Goal: Information Seeking & Learning: Find specific fact

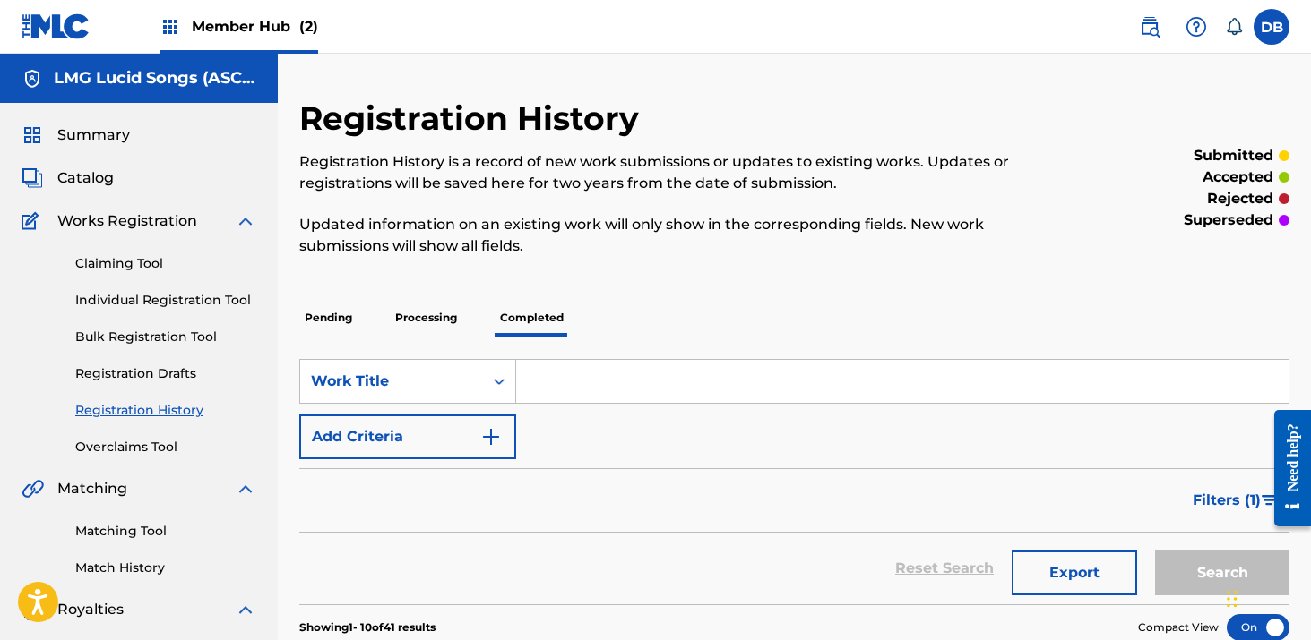
click at [589, 385] on input "Search Form" at bounding box center [902, 381] width 772 height 43
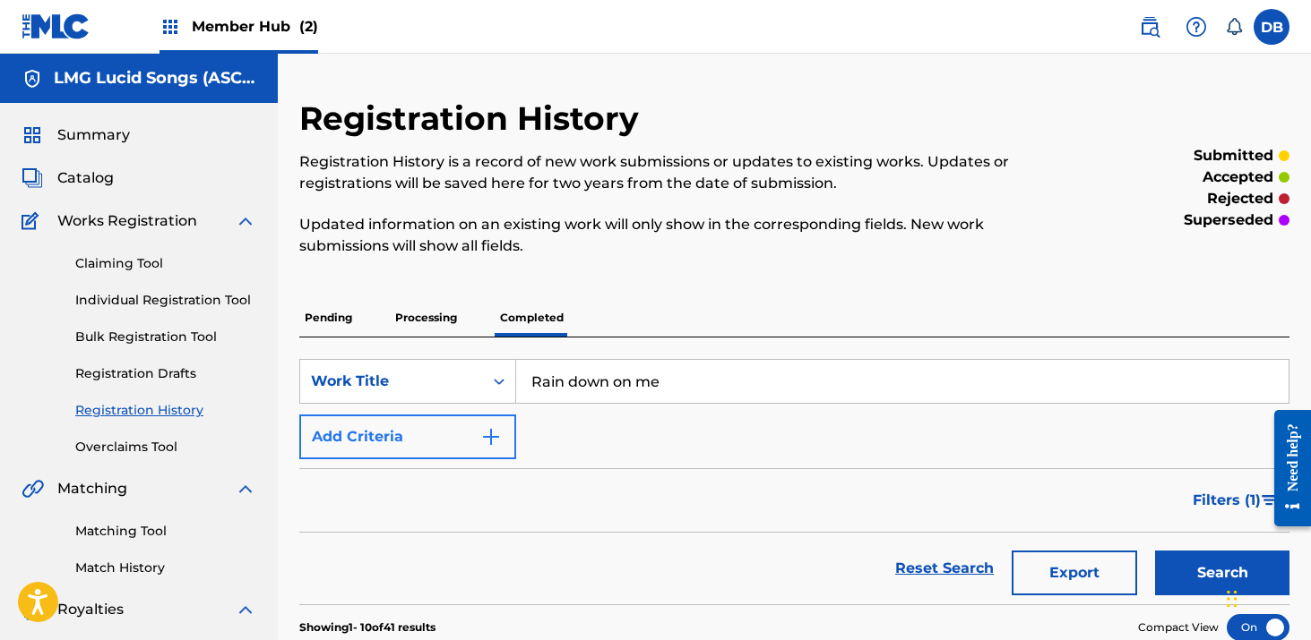
type input "Rain down on me"
click at [477, 441] on button "Add Criteria" at bounding box center [407, 437] width 217 height 45
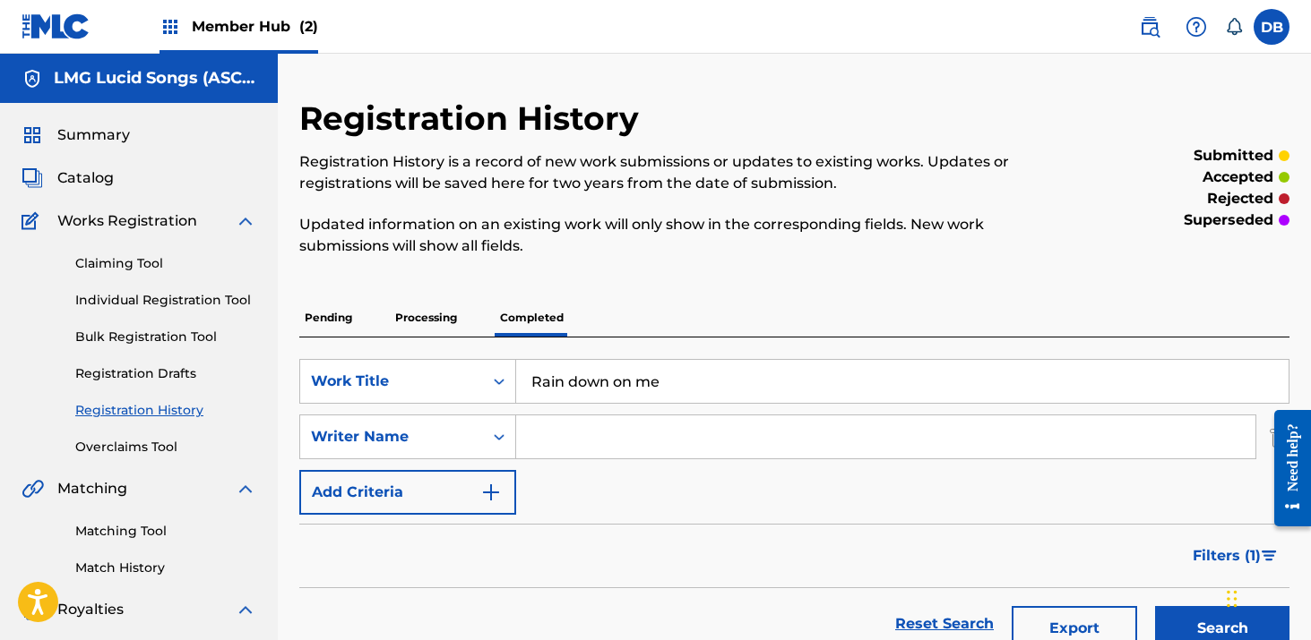
click at [571, 450] on input "Search Form" at bounding box center [885, 437] width 739 height 43
type input "[PERSON_NAME]"
click at [1155, 606] on button "Search" at bounding box center [1222, 628] width 134 height 45
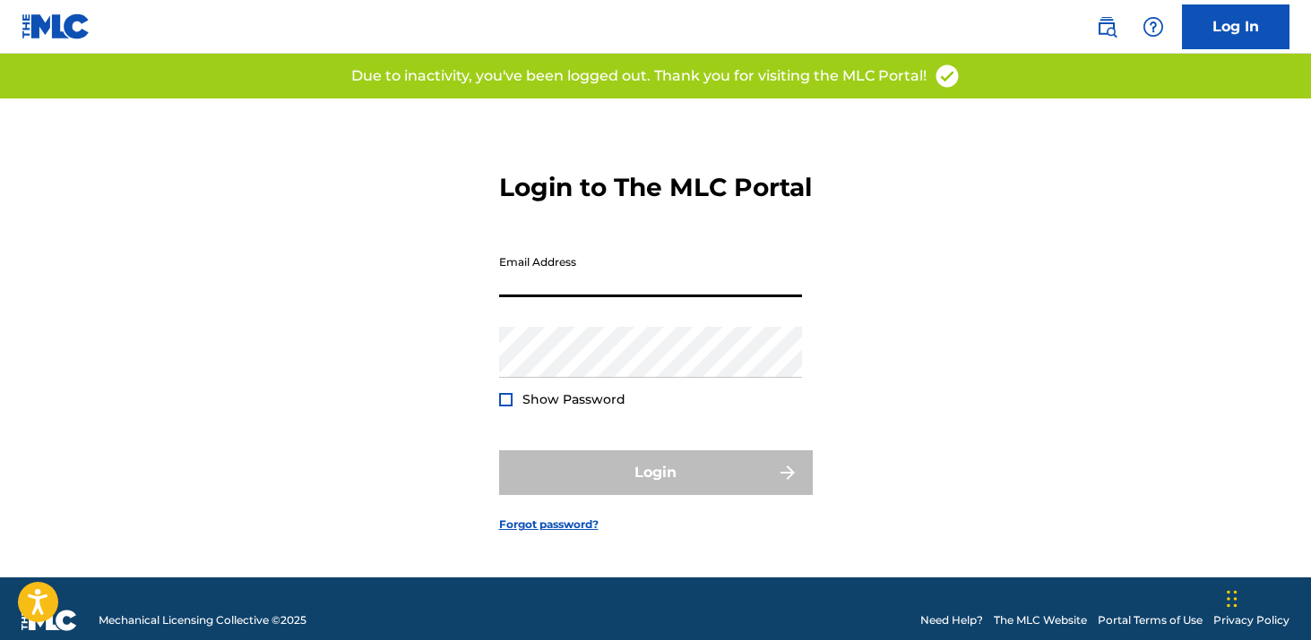
click at [561, 295] on input "Email Address" at bounding box center [650, 271] width 303 height 51
type input "[EMAIL_ADDRESS][DOMAIN_NAME]"
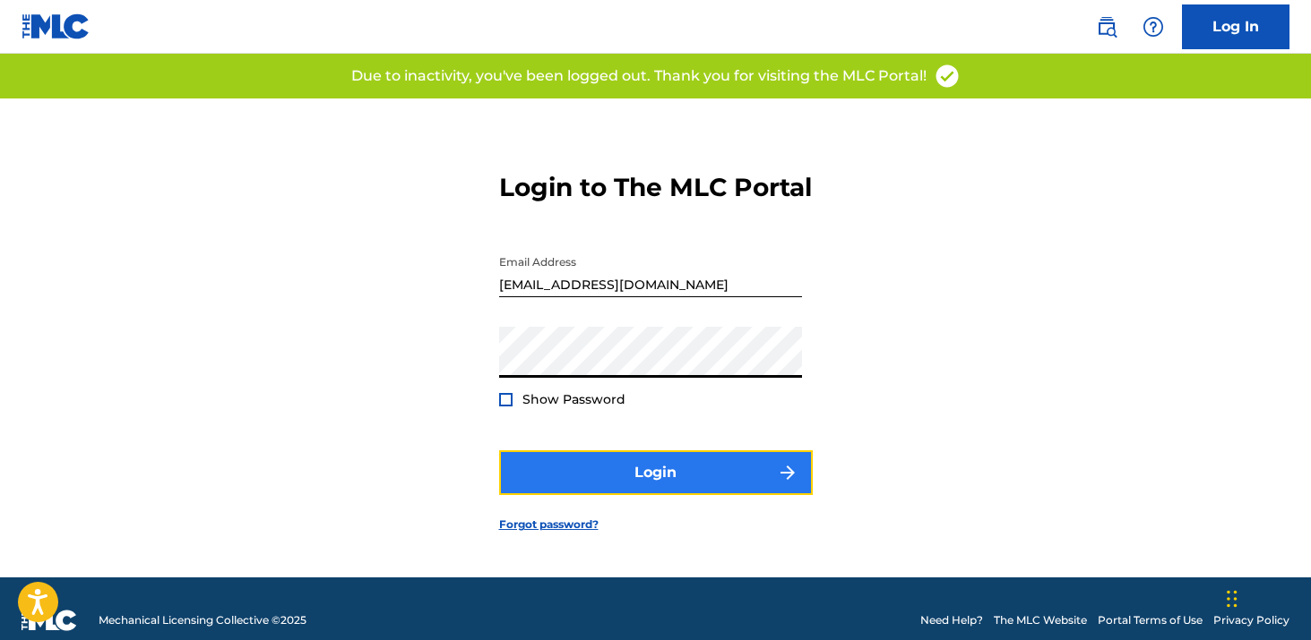
click at [603, 495] on button "Login" at bounding box center [656, 473] width 314 height 45
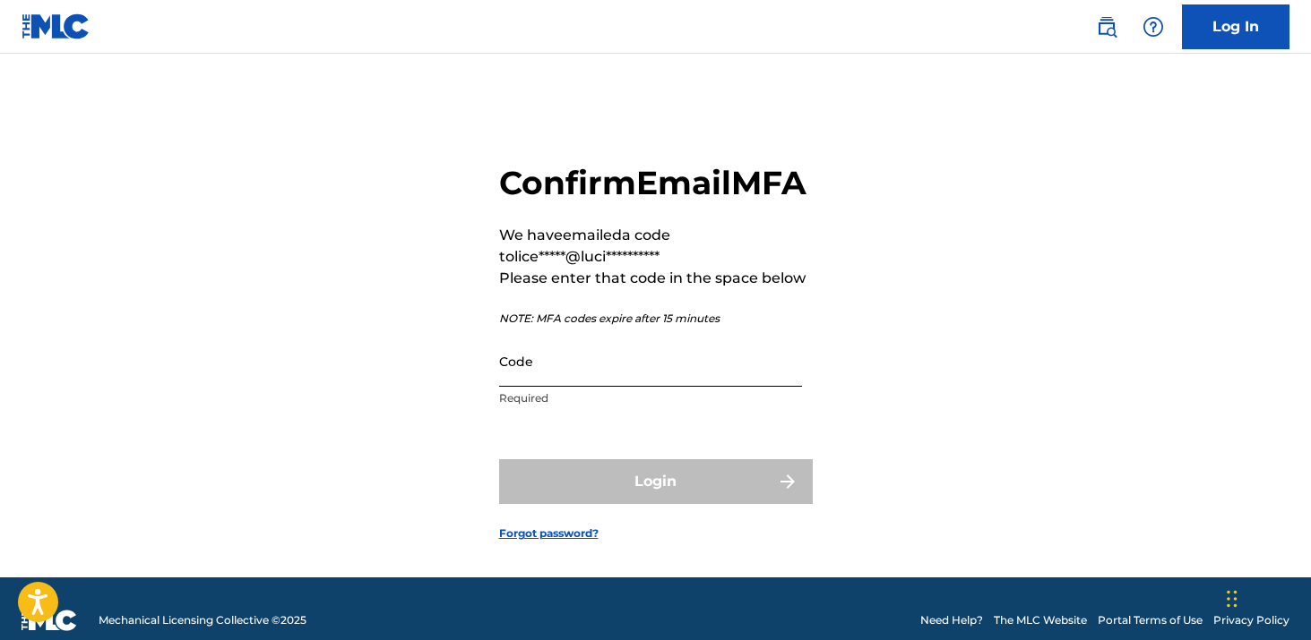
click at [655, 381] on input "Code" at bounding box center [650, 361] width 303 height 51
paste input "748318"
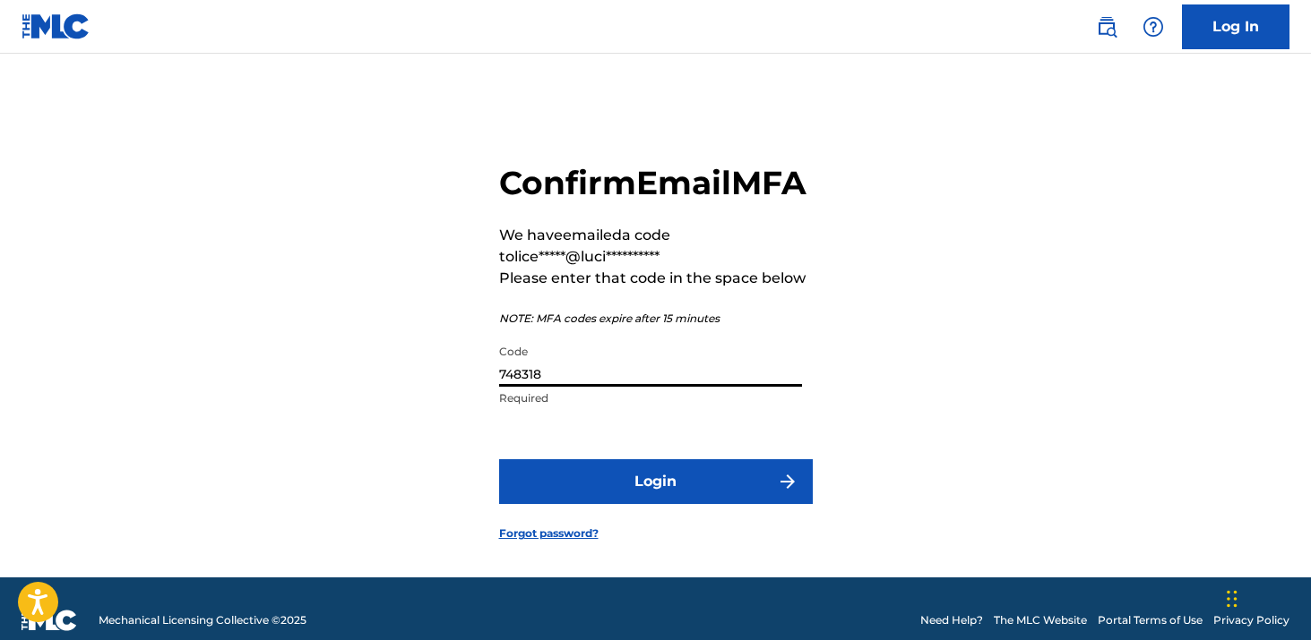
type input "748318"
click at [499, 460] on button "Login" at bounding box center [656, 482] width 314 height 45
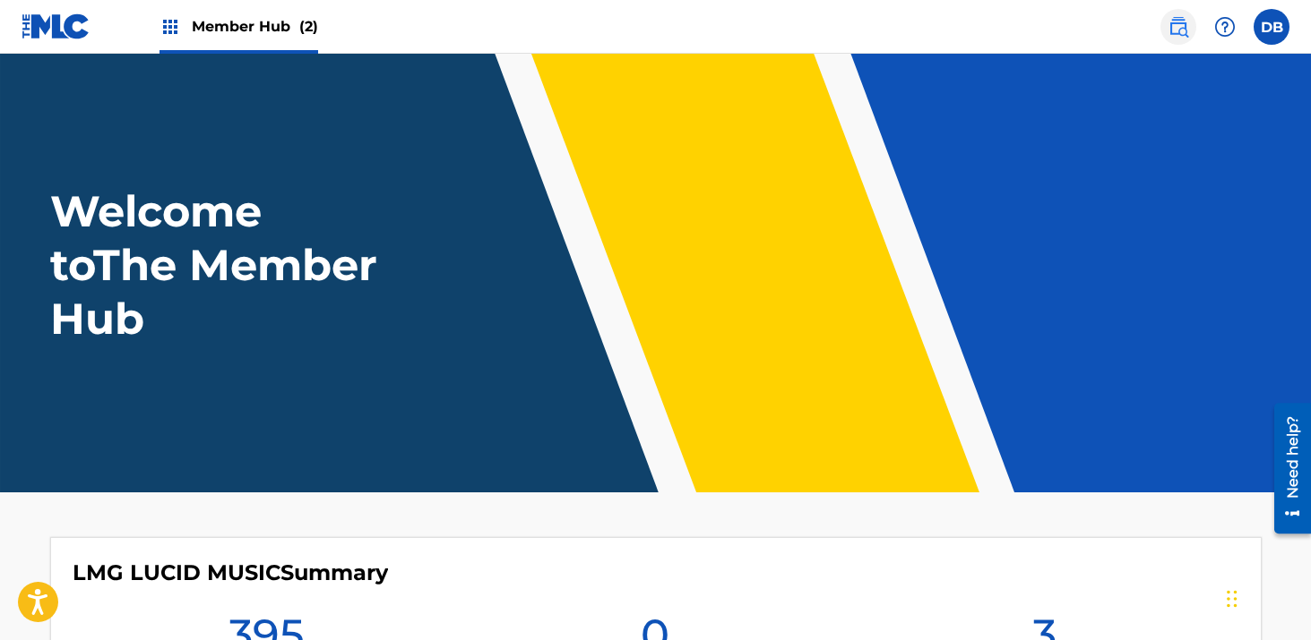
click at [1164, 34] on link at bounding box center [1178, 27] width 36 height 36
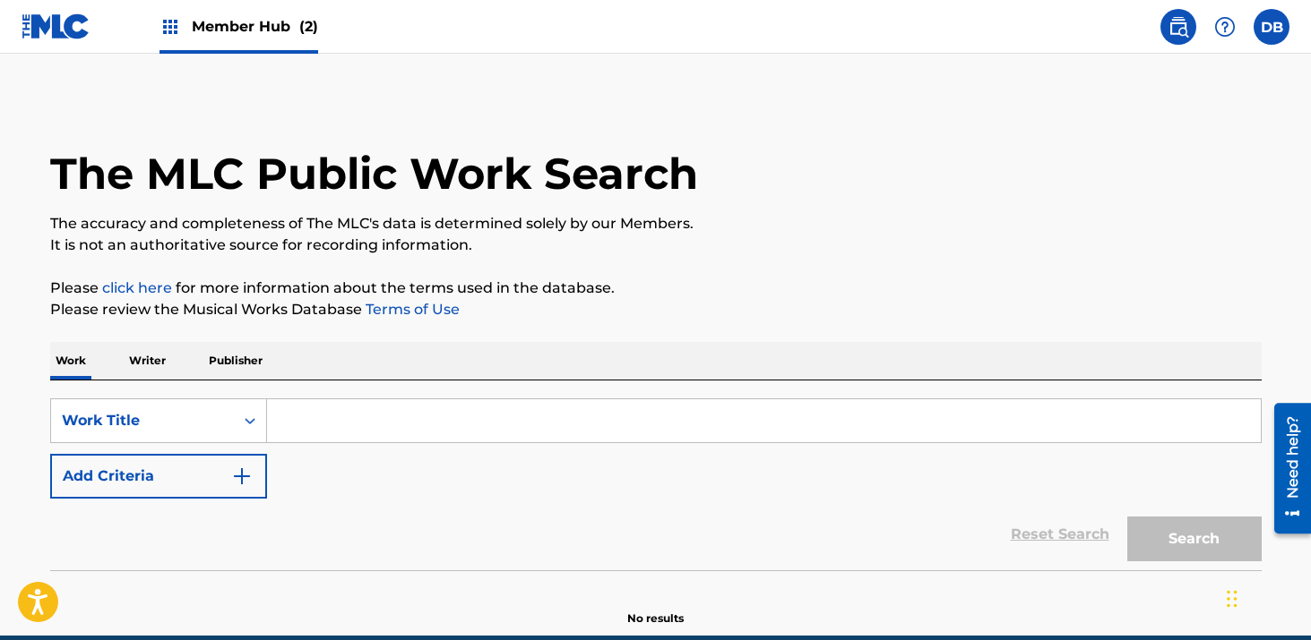
click at [357, 442] on input "Search Form" at bounding box center [763, 421] width 993 height 43
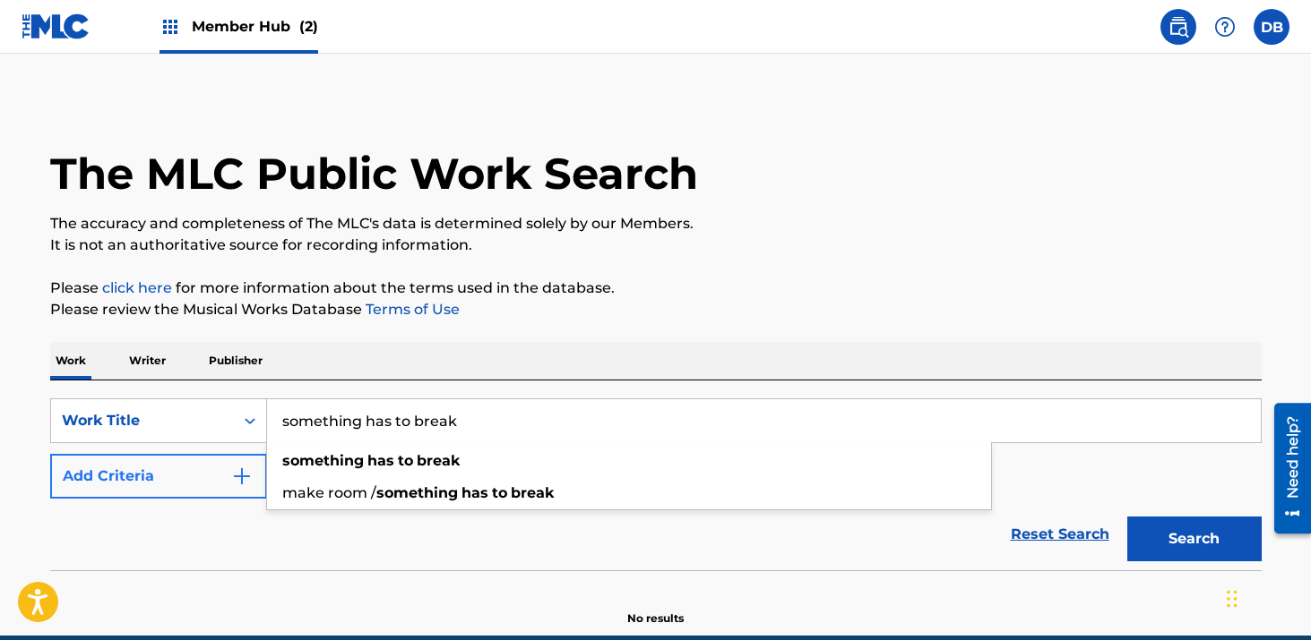
type input "something has to break"
click at [210, 486] on button "Add Criteria" at bounding box center [158, 476] width 217 height 45
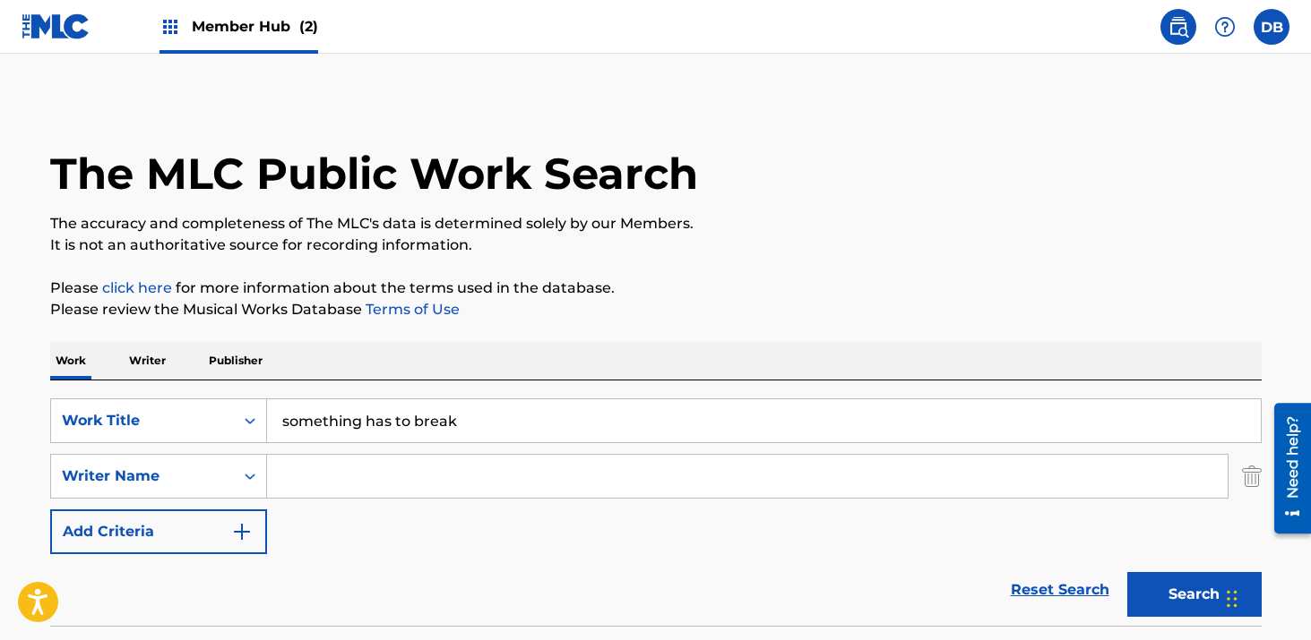
click at [292, 481] on input "Search Form" at bounding box center [747, 476] width 960 height 43
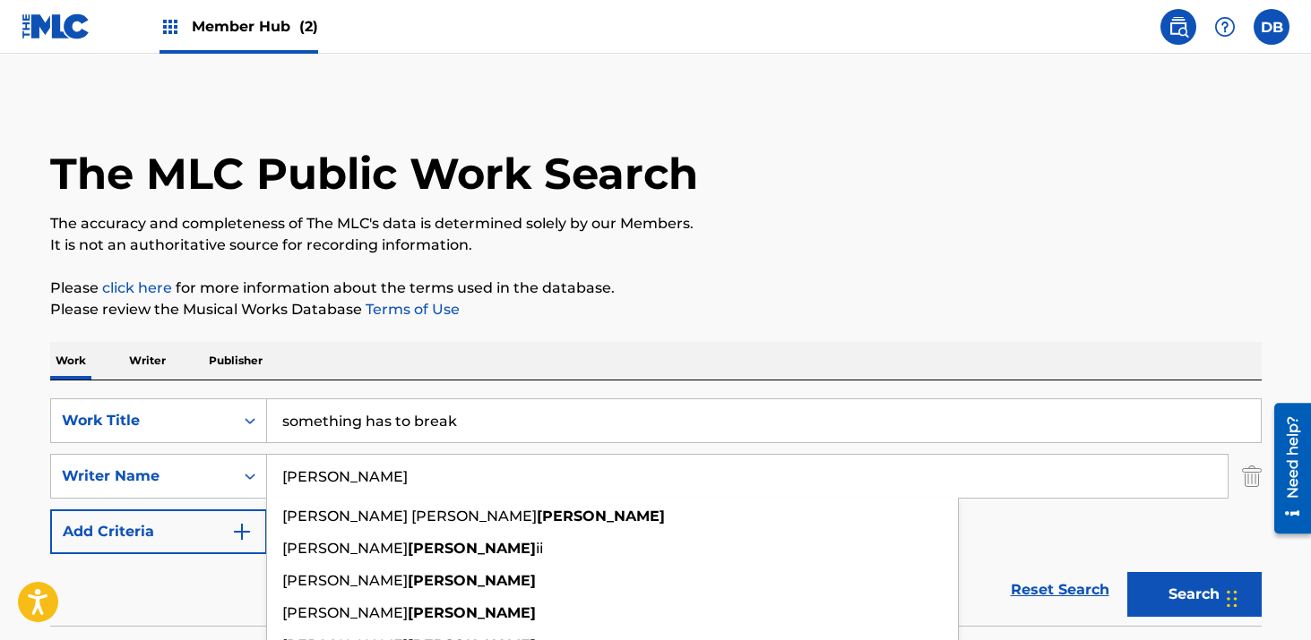
type input "[PERSON_NAME]"
click at [1127, 572] on button "Search" at bounding box center [1194, 594] width 134 height 45
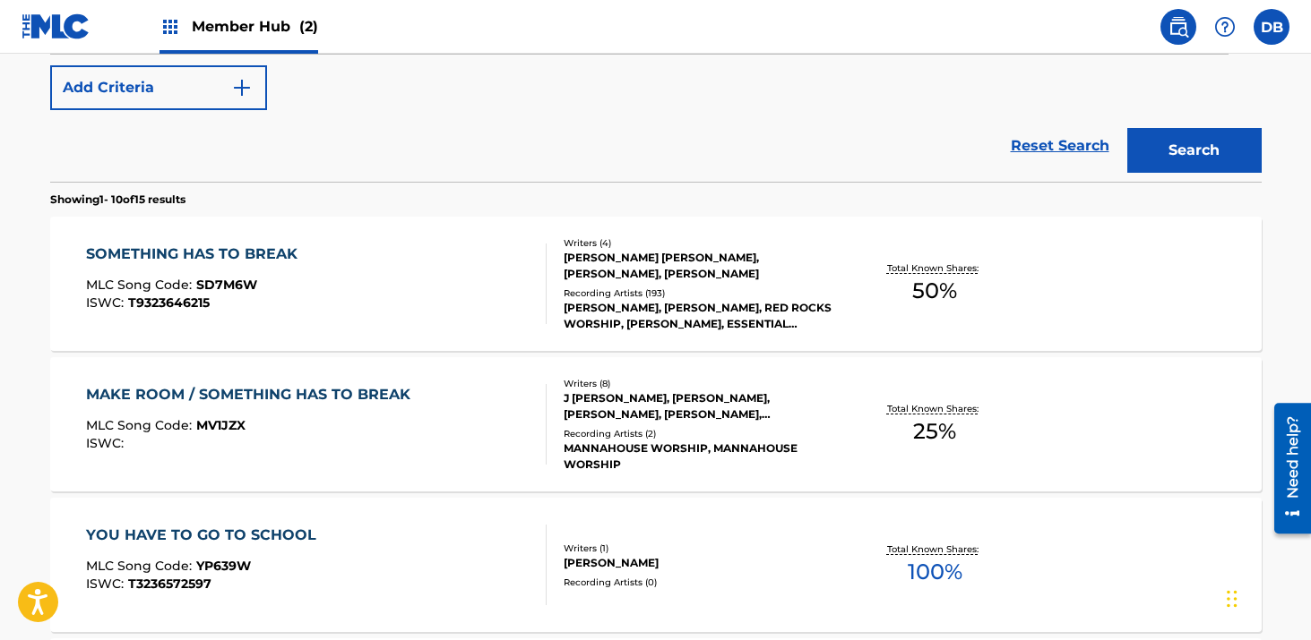
scroll to position [477, 0]
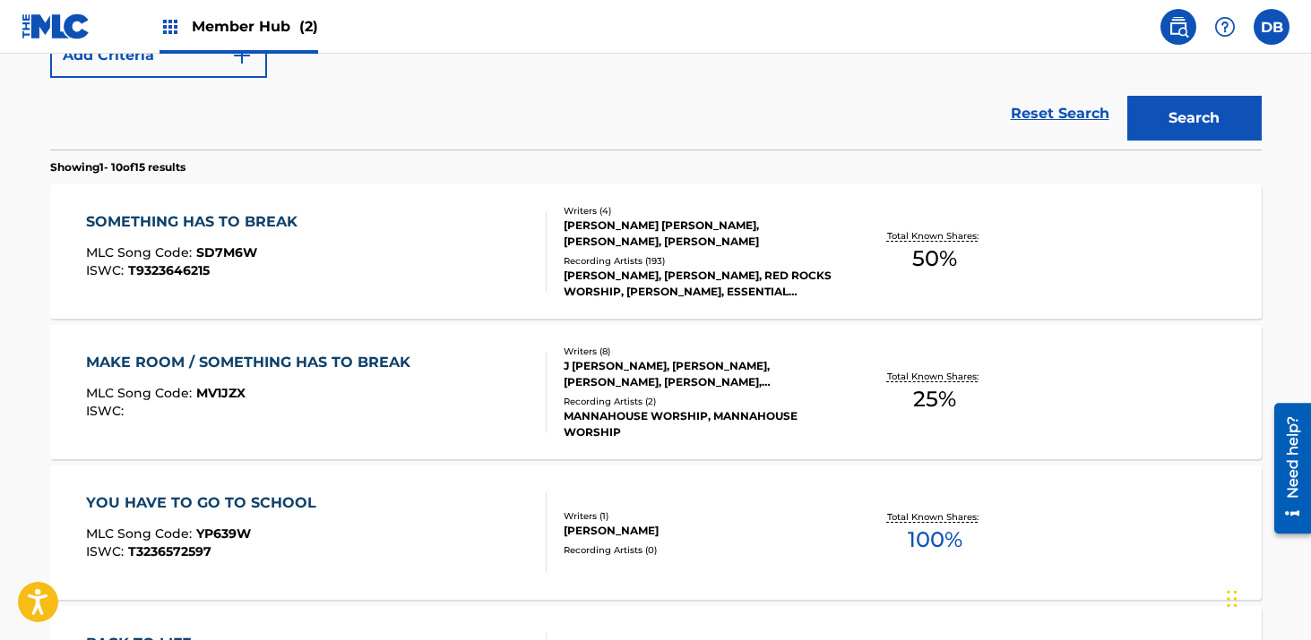
click at [686, 240] on div "[PERSON_NAME] [PERSON_NAME], [PERSON_NAME], [PERSON_NAME]" at bounding box center [698, 234] width 271 height 32
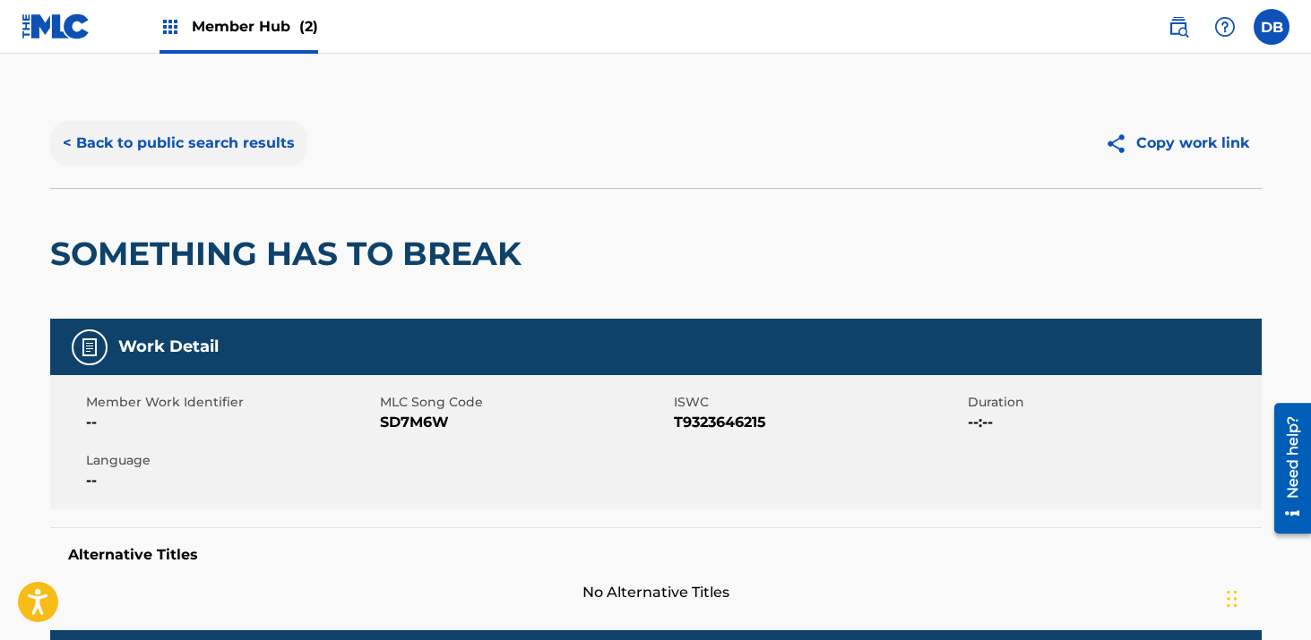
click at [278, 139] on button "< Back to public search results" at bounding box center [178, 143] width 257 height 45
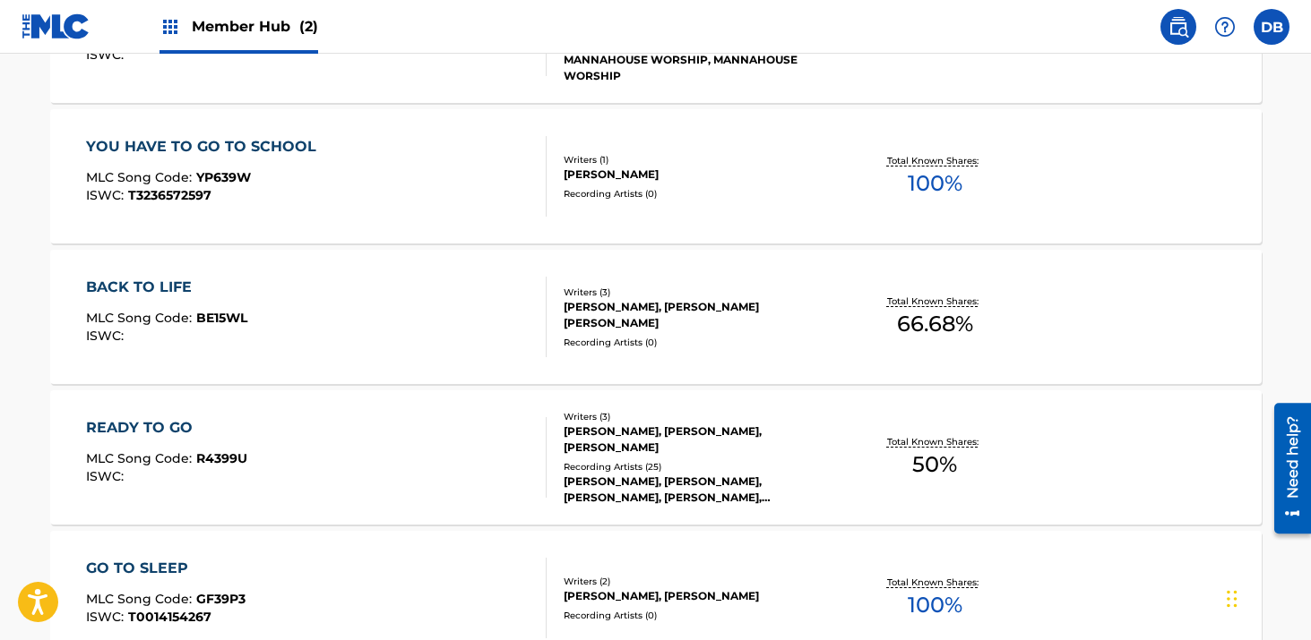
scroll to position [875, 0]
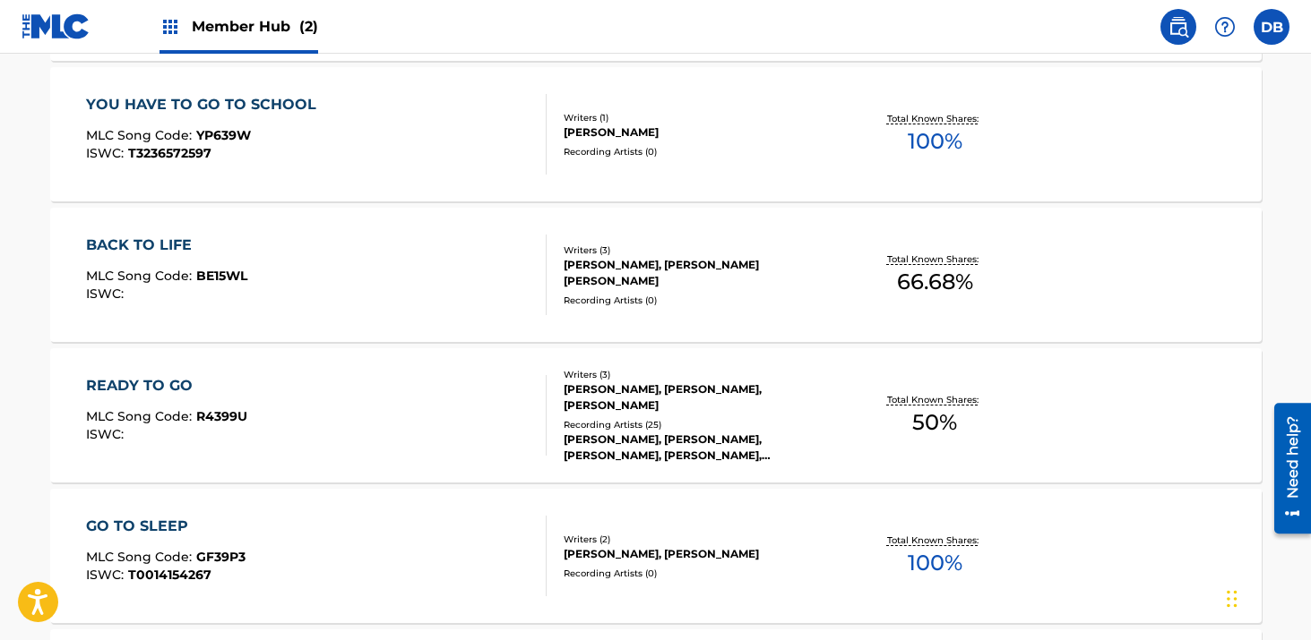
click at [754, 440] on div "[PERSON_NAME], [PERSON_NAME], [PERSON_NAME], [PERSON_NAME], [PERSON_NAME] [PERS…" at bounding box center [698, 448] width 271 height 32
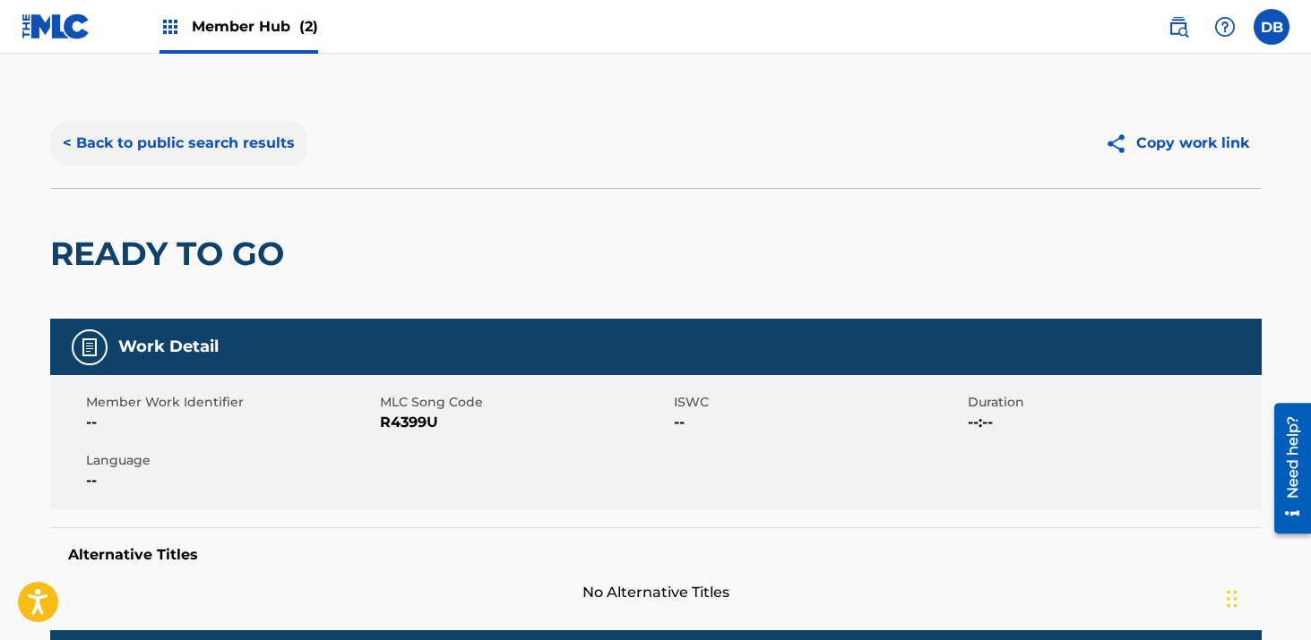
click at [250, 149] on button "< Back to public search results" at bounding box center [178, 143] width 257 height 45
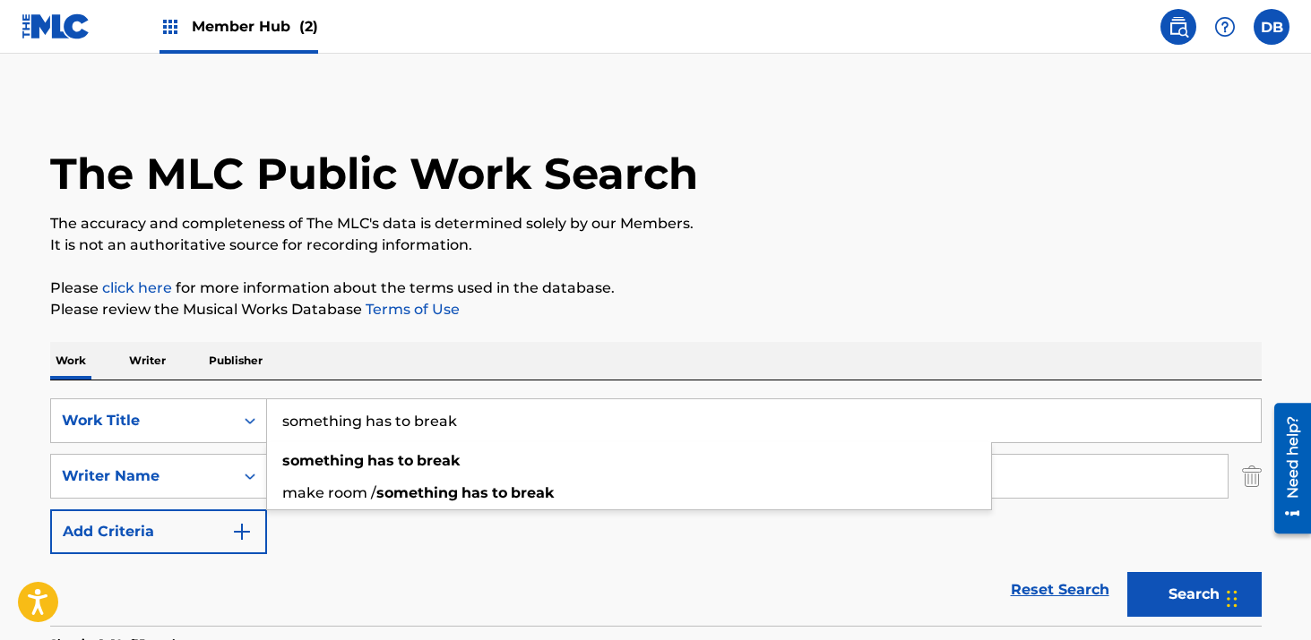
drag, startPoint x: 497, startPoint y: 419, endPoint x: 227, endPoint y: 358, distance: 277.3
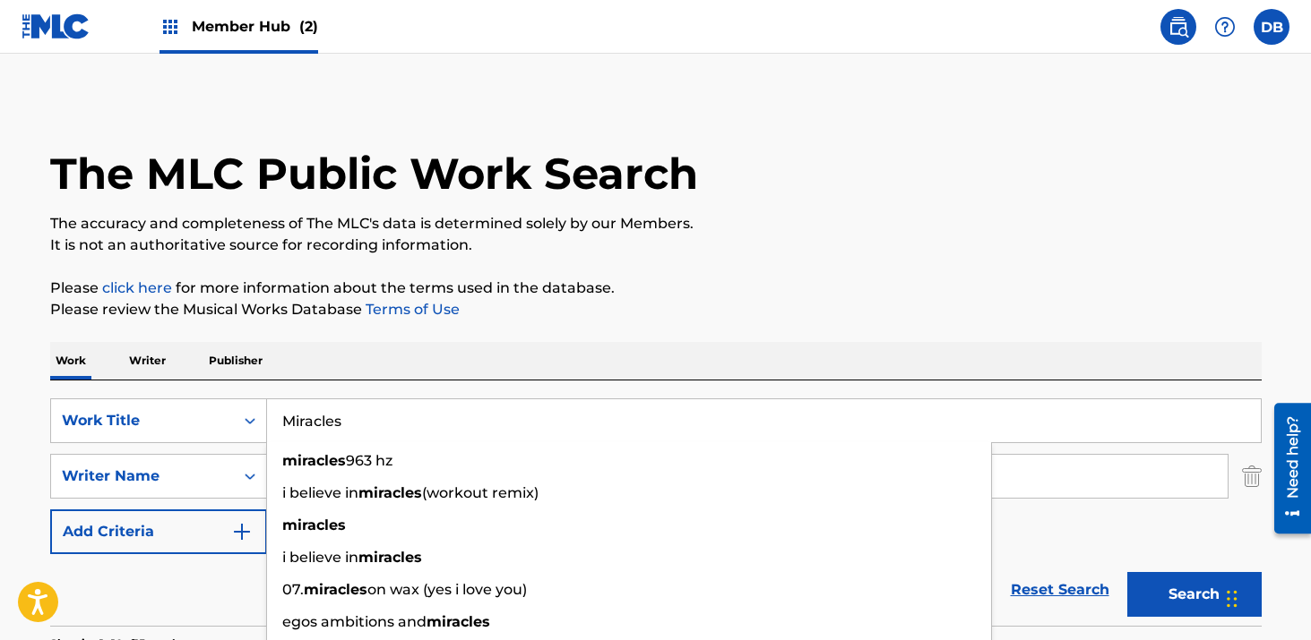
click at [1127, 572] on button "Search" at bounding box center [1194, 594] width 134 height 45
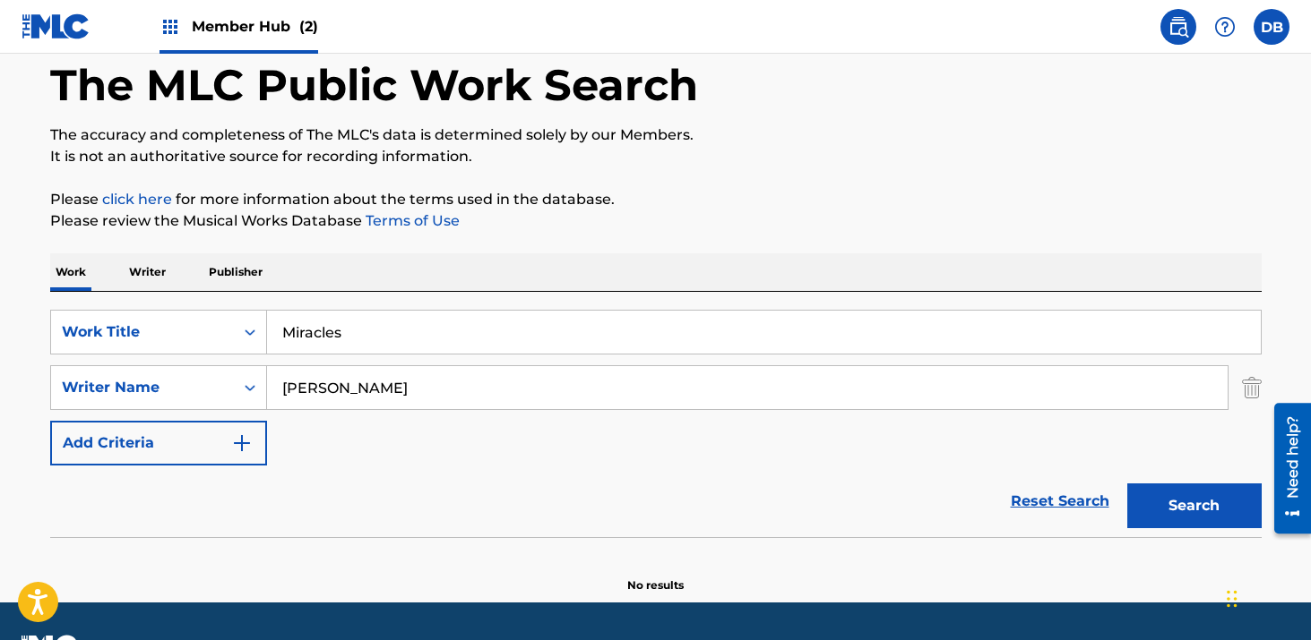
scroll to position [137, 0]
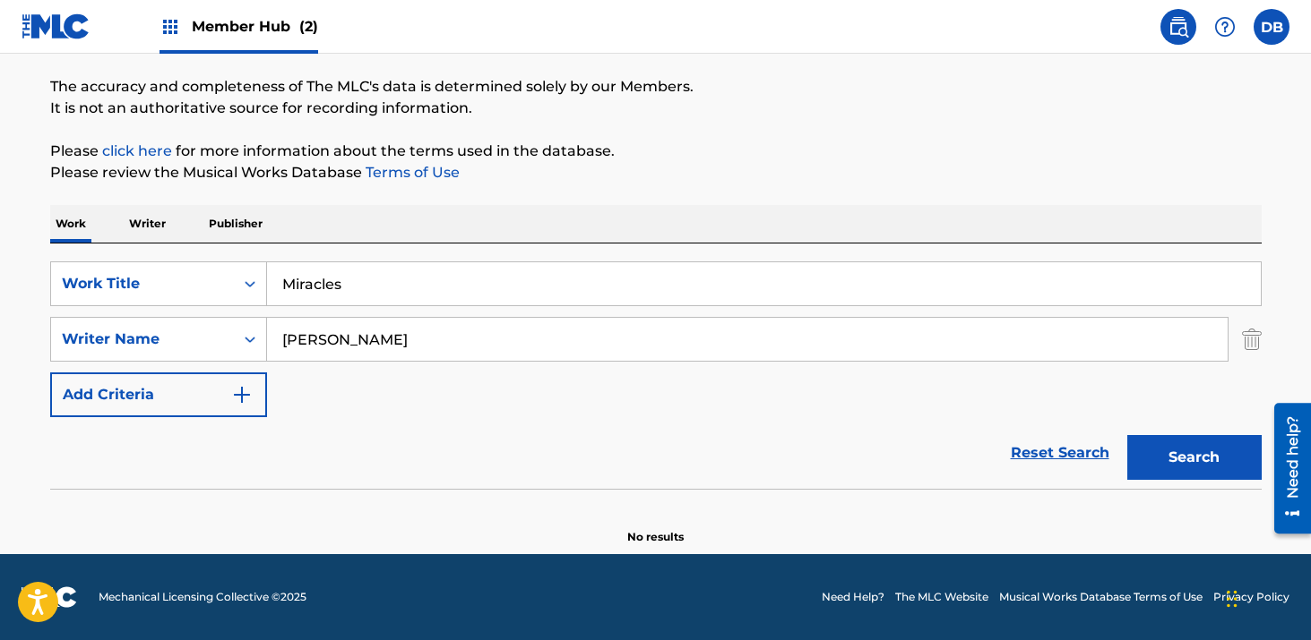
click at [1176, 480] on div "Search" at bounding box center [1189, 453] width 143 height 72
click at [1173, 460] on button "Search" at bounding box center [1194, 457] width 134 height 45
click at [359, 279] on input "Miracles" at bounding box center [763, 283] width 993 height 43
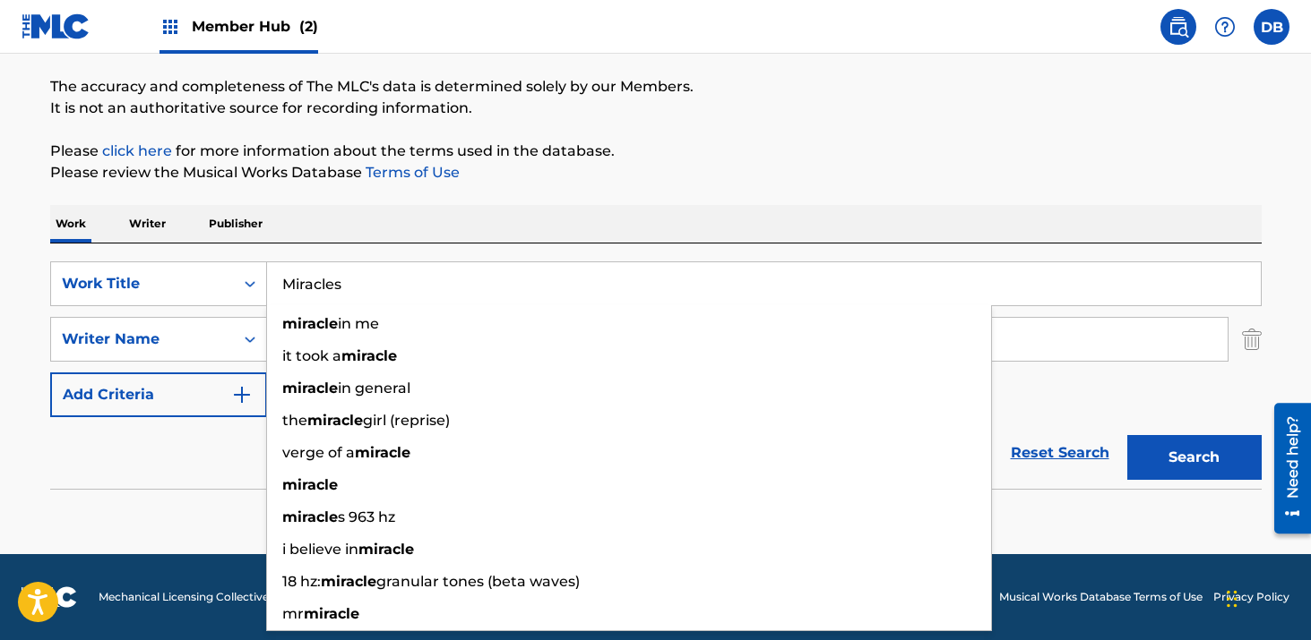
click at [1127, 435] on button "Search" at bounding box center [1194, 457] width 134 height 45
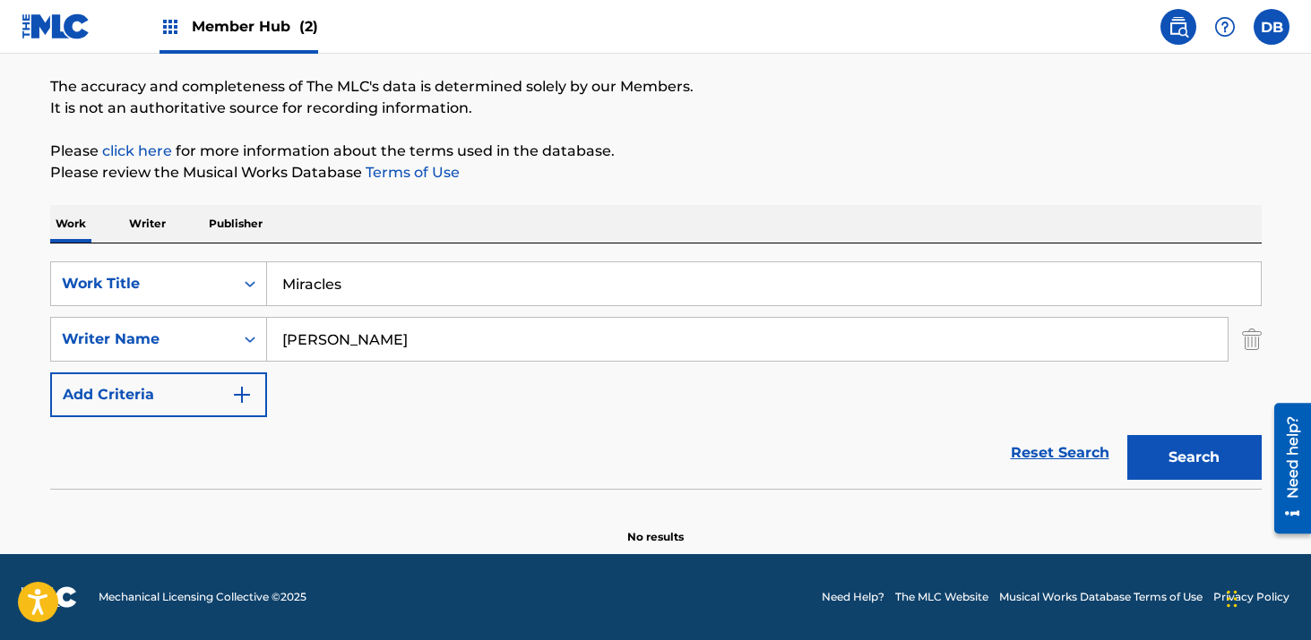
scroll to position [22, 0]
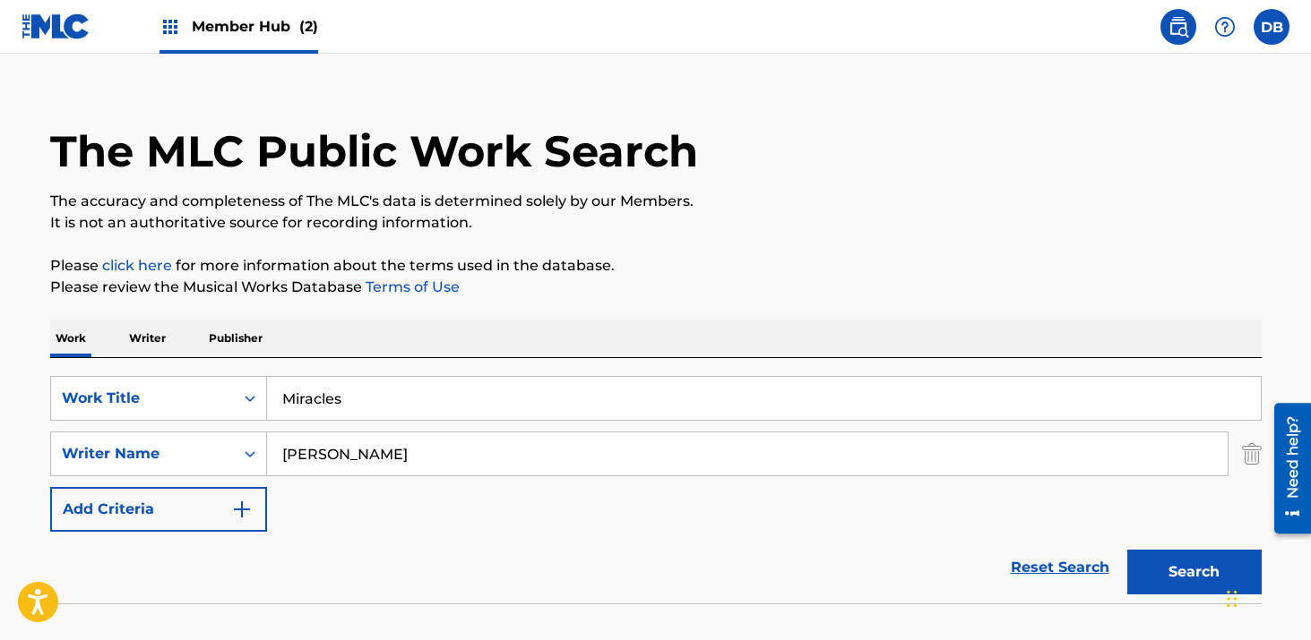
click at [387, 336] on div "Work Writer Publisher" at bounding box center [655, 339] width 1211 height 38
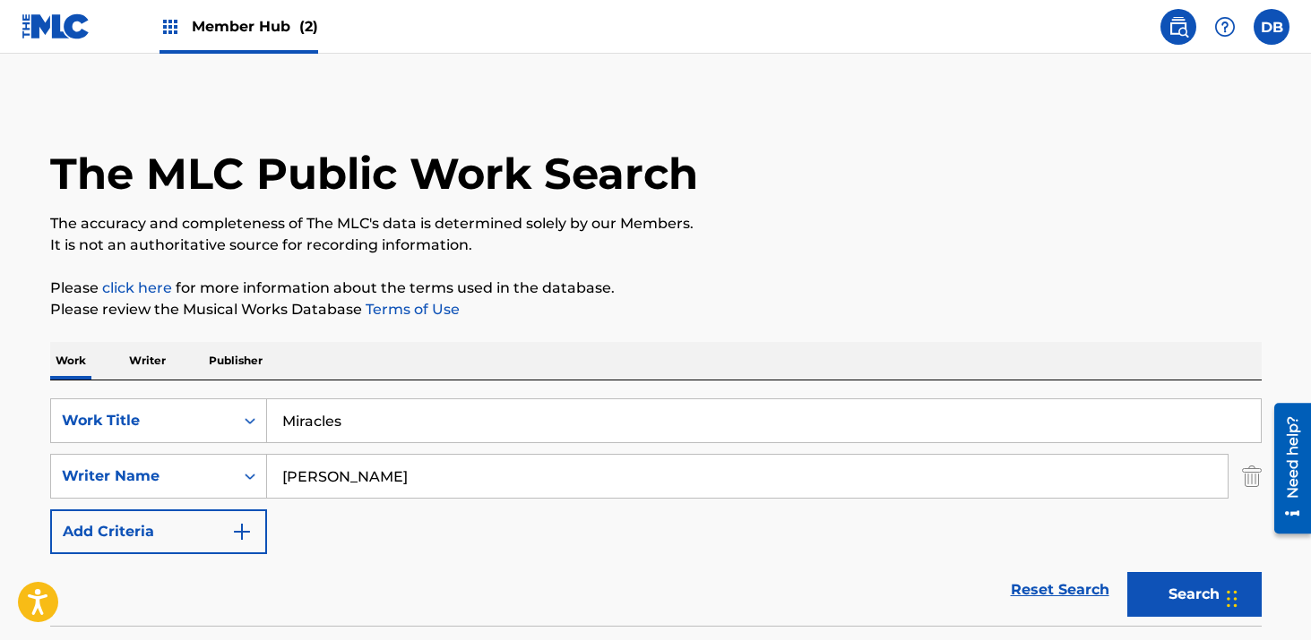
click at [361, 417] on input "Miracles" at bounding box center [763, 421] width 993 height 43
type input "it keeps happening to me"
click at [1127, 572] on button "Search" at bounding box center [1194, 594] width 134 height 45
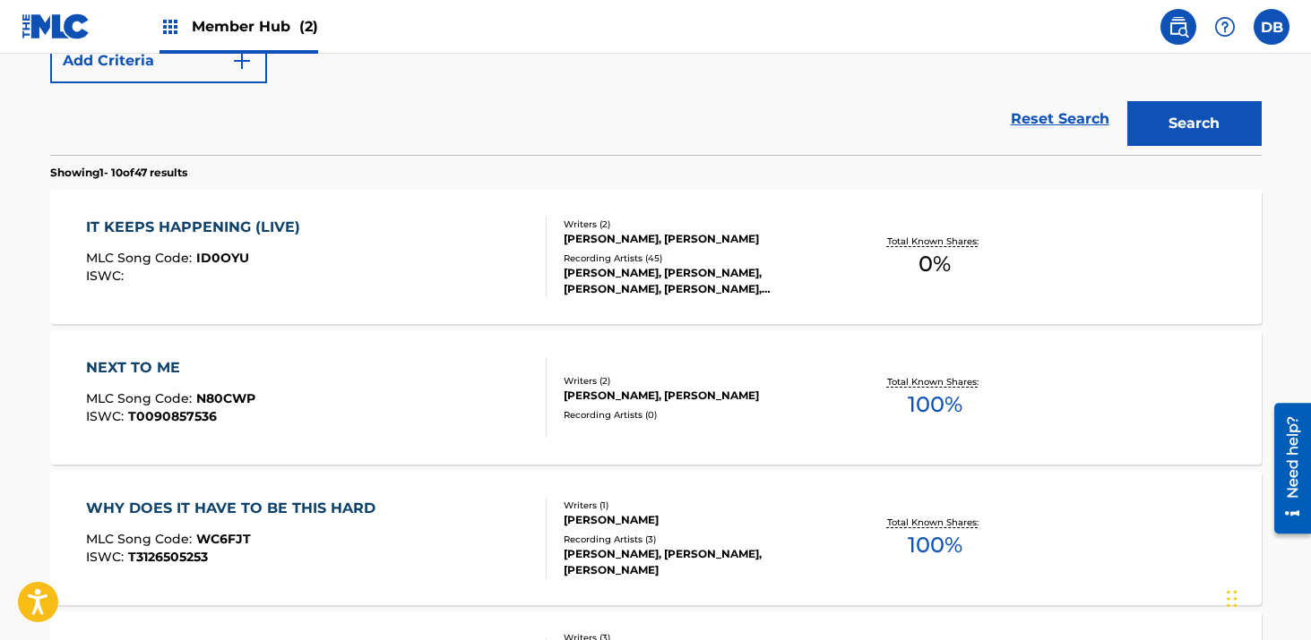
scroll to position [391, 0]
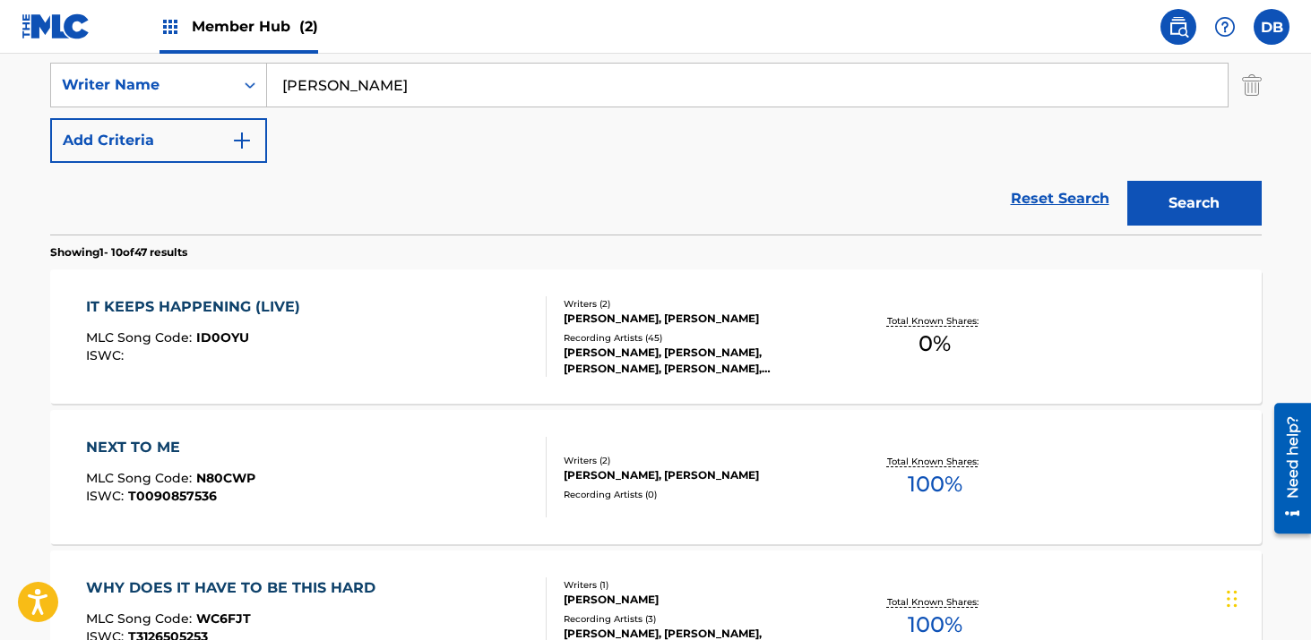
click at [691, 362] on div "[PERSON_NAME], [PERSON_NAME], [PERSON_NAME], [PERSON_NAME], [PERSON_NAME]" at bounding box center [698, 361] width 271 height 32
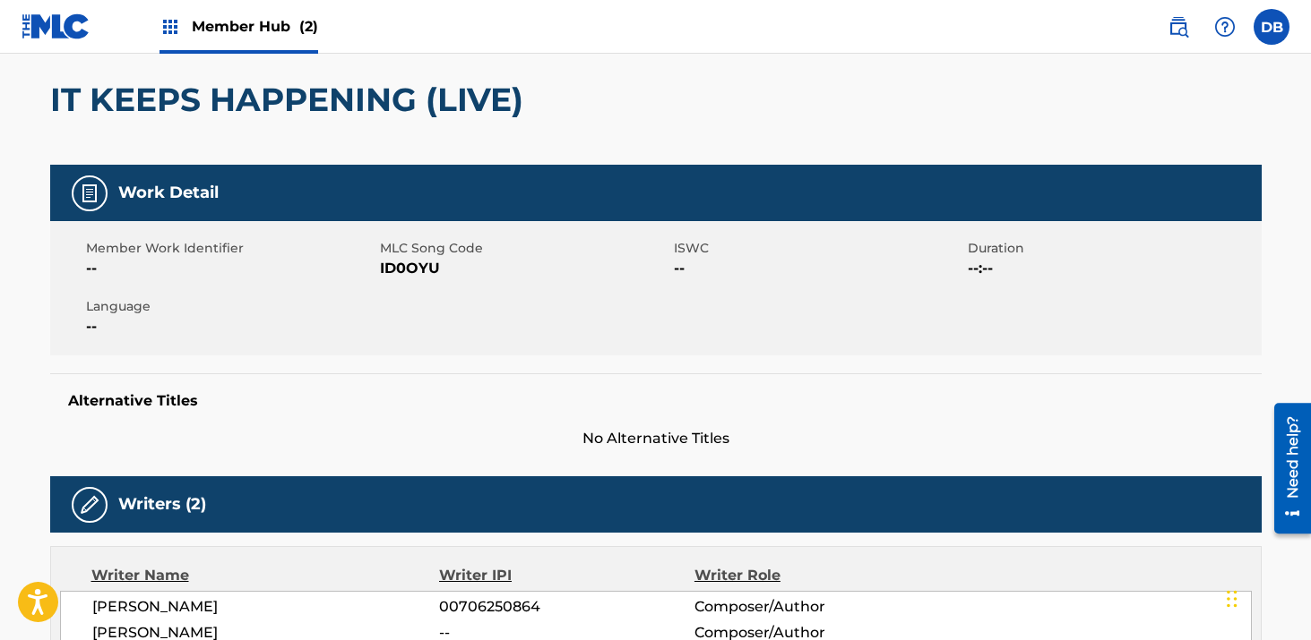
scroll to position [130, 0]
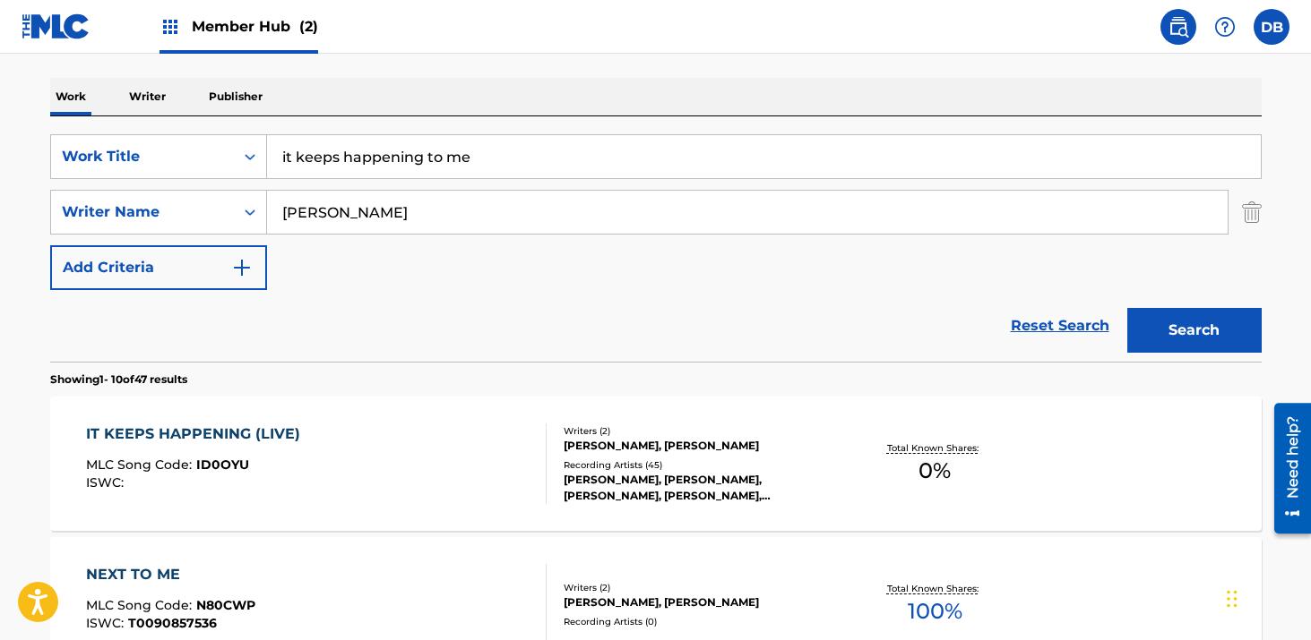
scroll to position [253, 0]
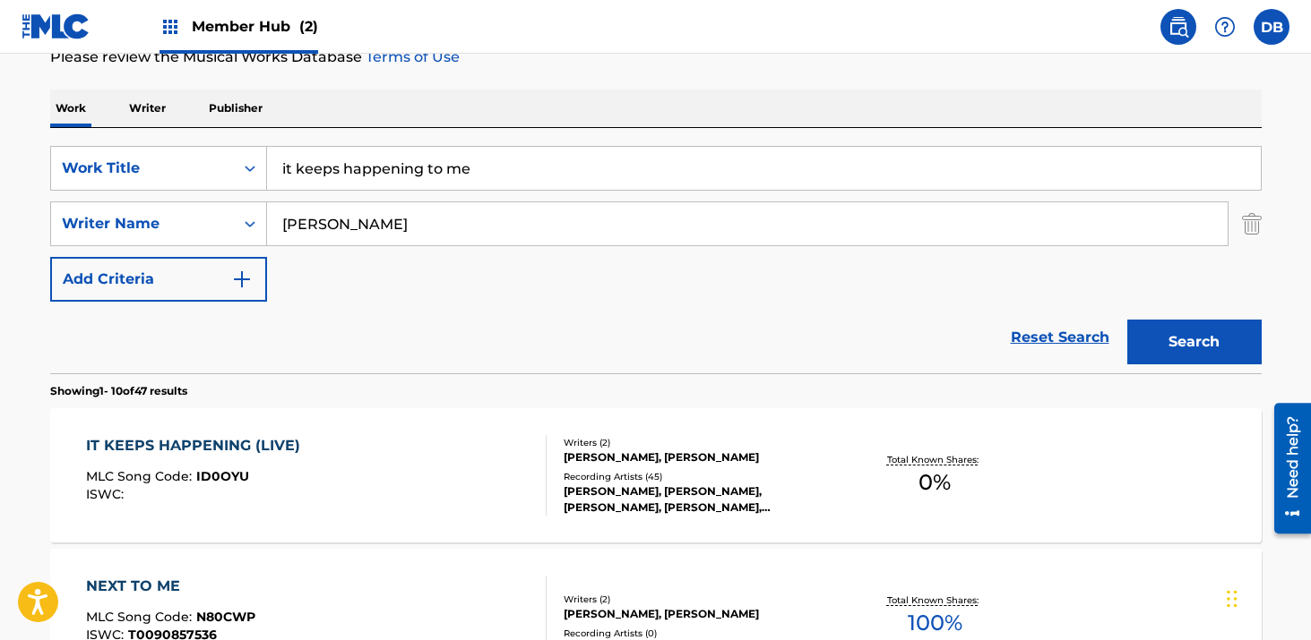
click at [396, 176] on input "it keeps happening to me" at bounding box center [763, 168] width 993 height 43
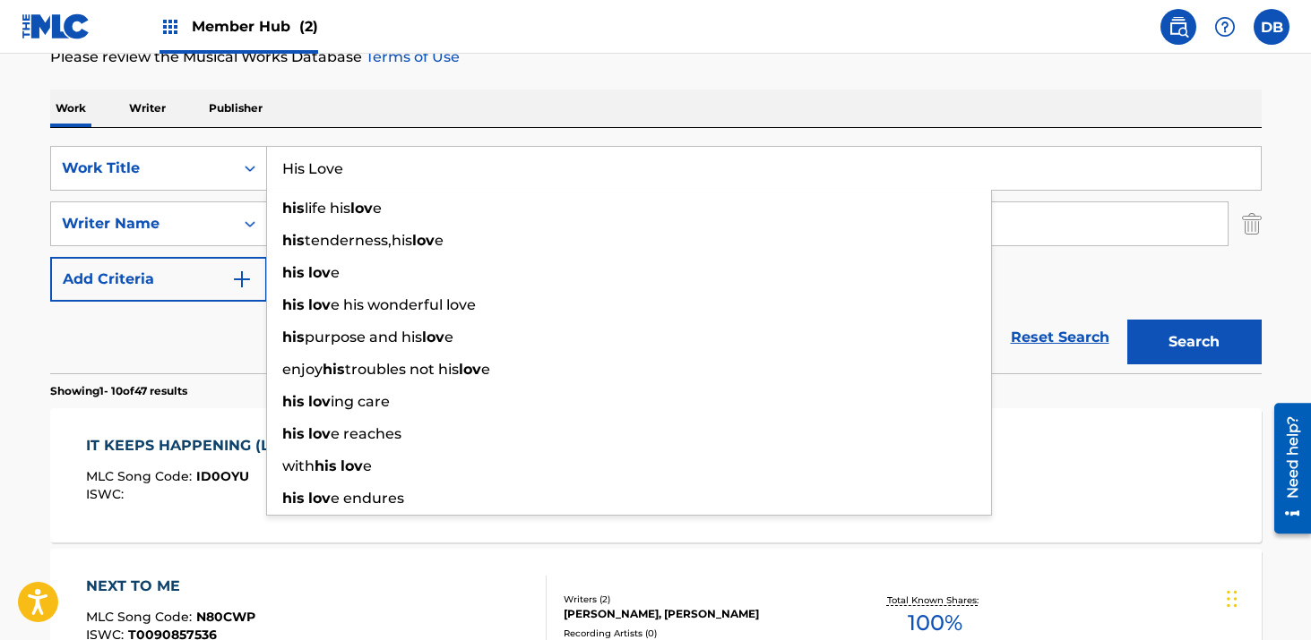
type input "His Love"
click at [1127, 320] on button "Search" at bounding box center [1194, 342] width 134 height 45
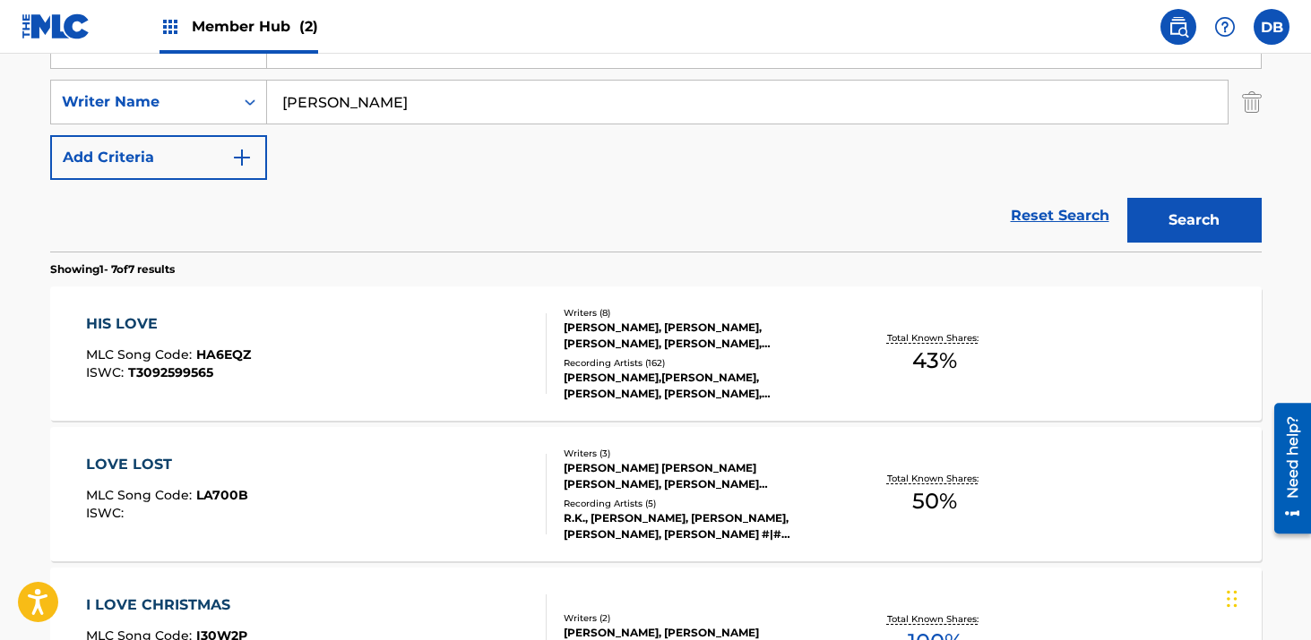
scroll to position [472, 0]
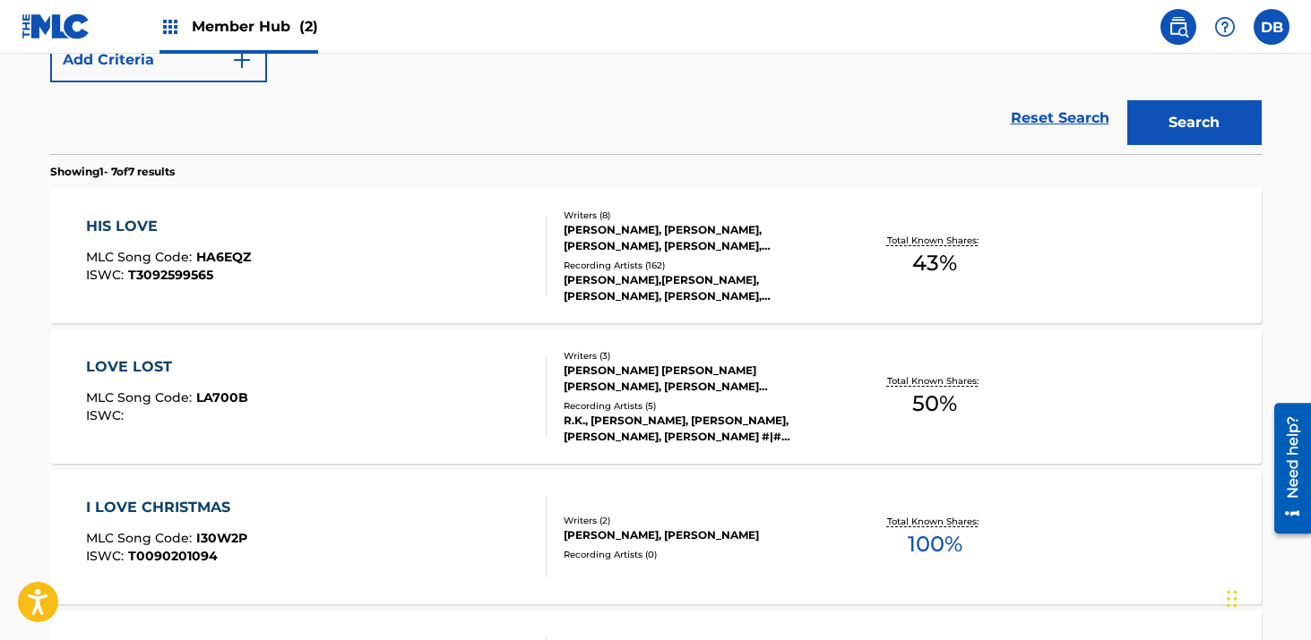
click at [639, 292] on div "[PERSON_NAME],[PERSON_NAME], [PERSON_NAME], [PERSON_NAME], [PERSON_NAME], [PERS…" at bounding box center [698, 288] width 271 height 32
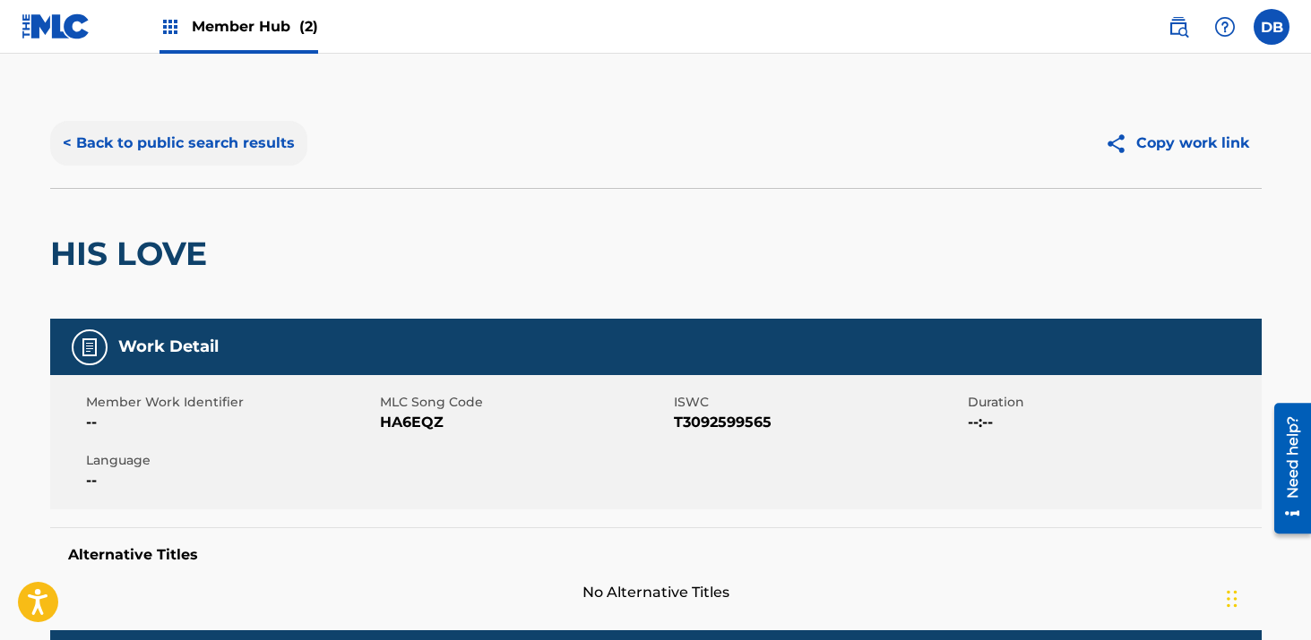
click at [271, 139] on button "< Back to public search results" at bounding box center [178, 143] width 257 height 45
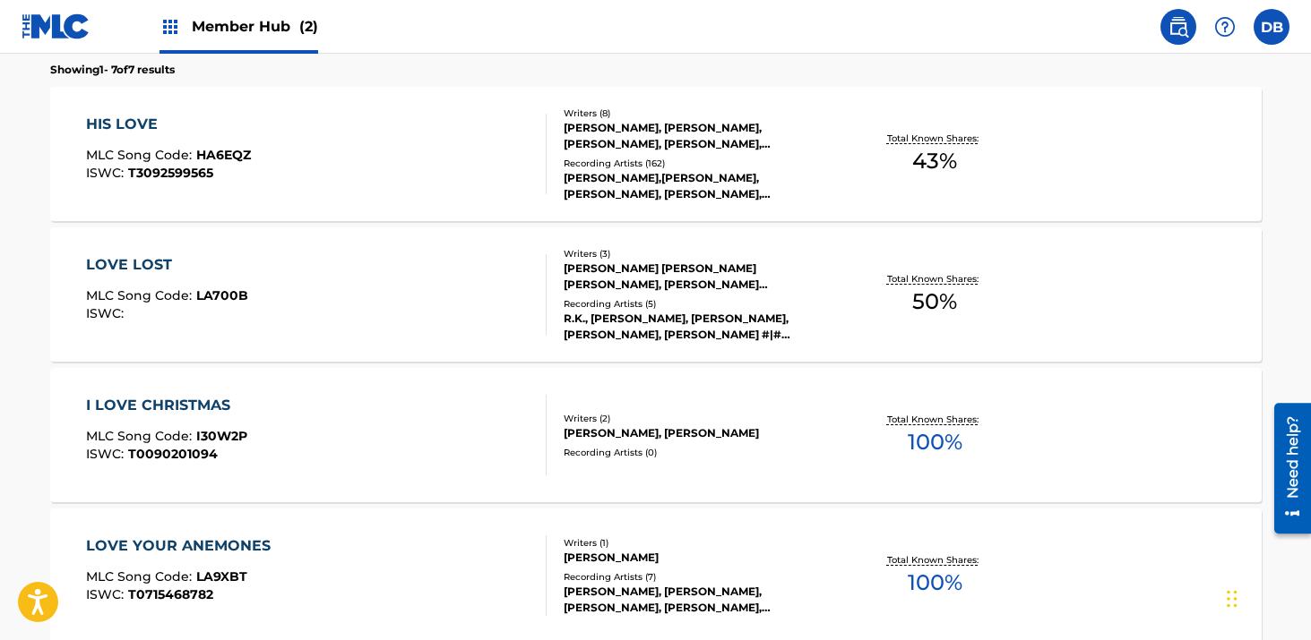
scroll to position [14, 0]
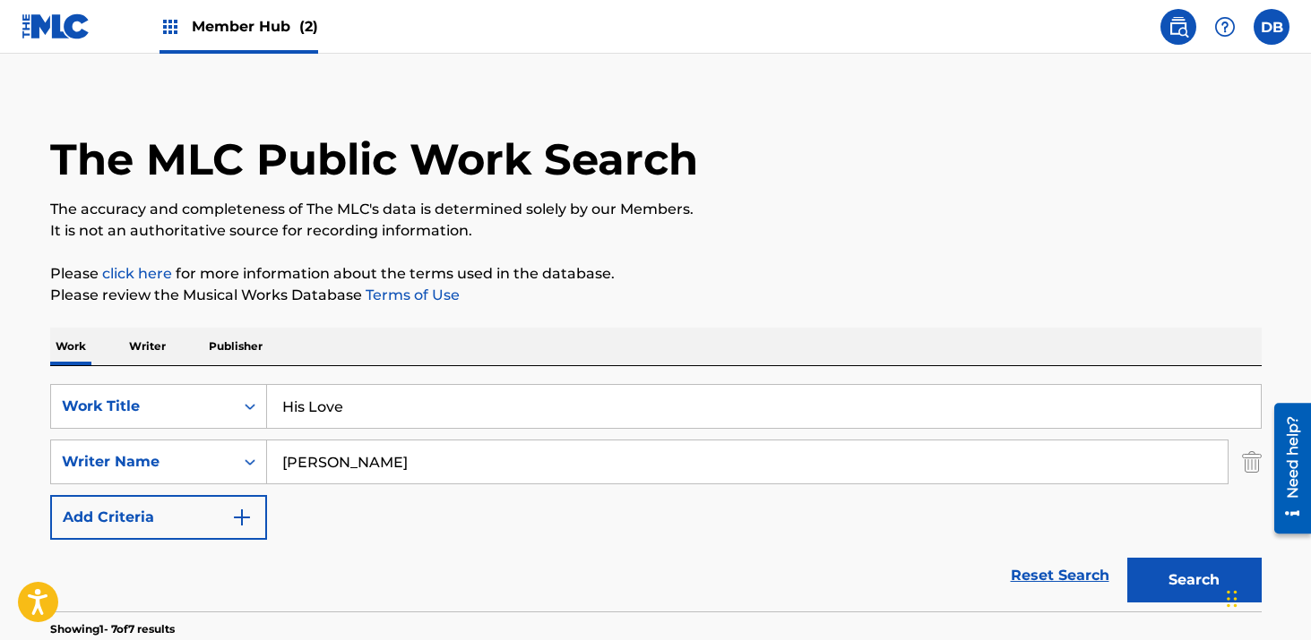
click at [392, 411] on input "His Love" at bounding box center [763, 406] width 993 height 43
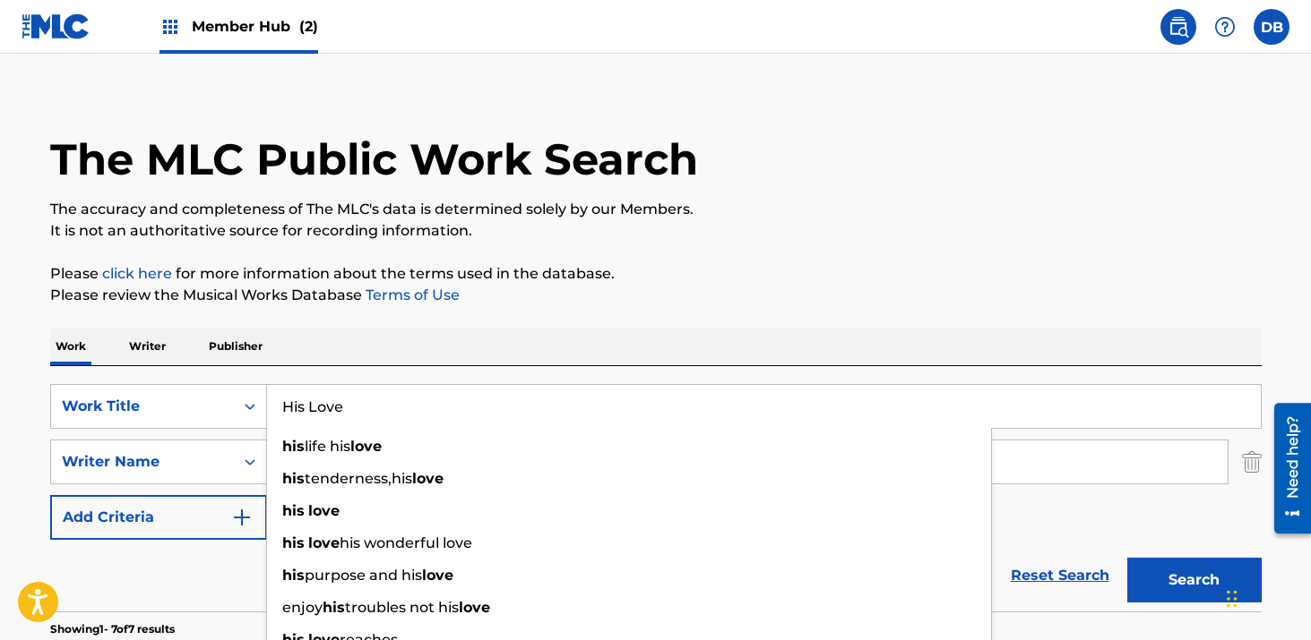
click at [392, 411] on input "His Love" at bounding box center [763, 406] width 993 height 43
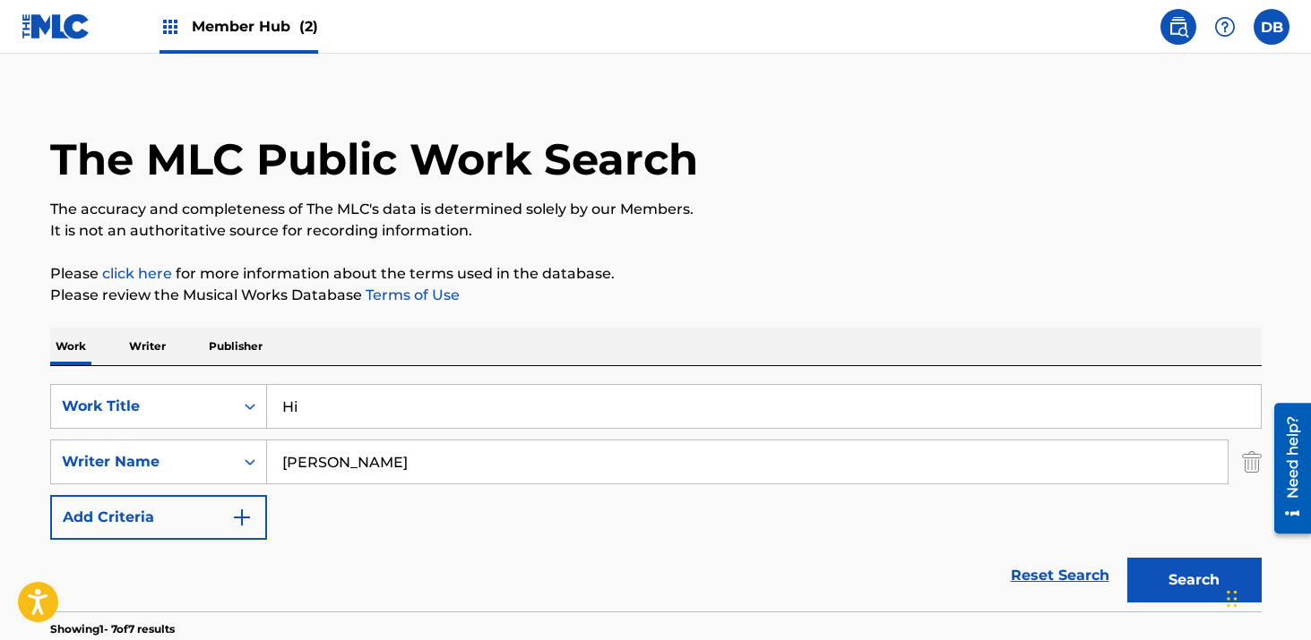
type input "H"
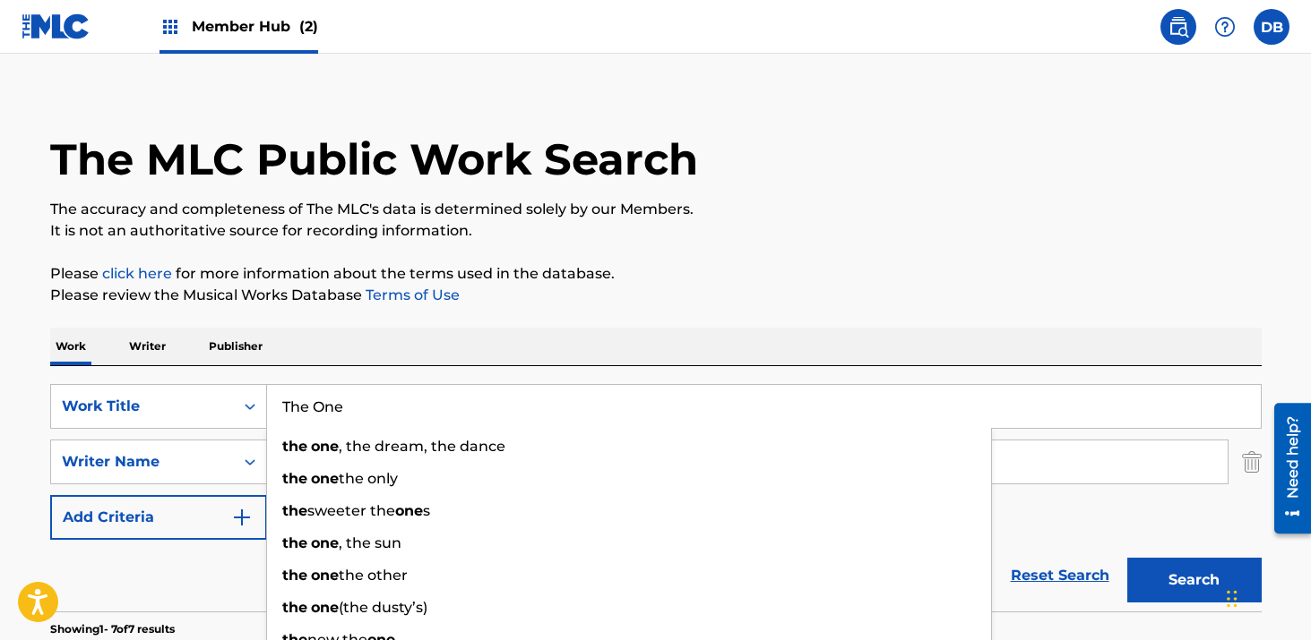
type input "The One"
click at [537, 336] on div "Work Writer Publisher" at bounding box center [655, 347] width 1211 height 38
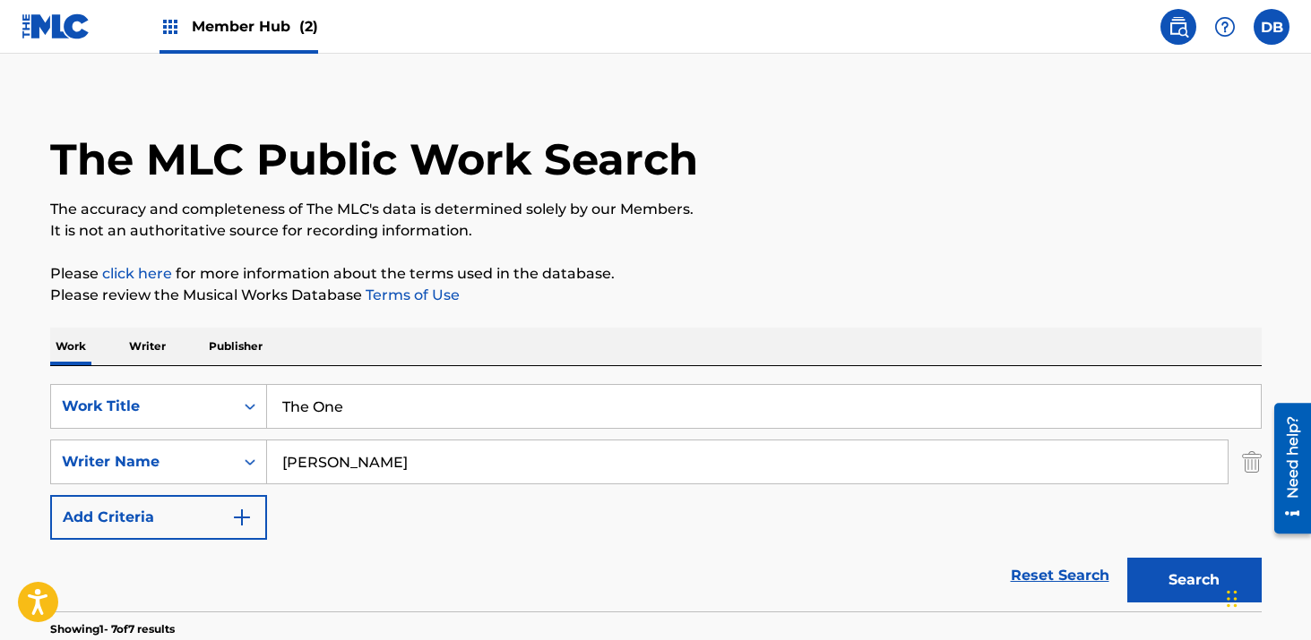
click at [366, 472] on input "[PERSON_NAME]" at bounding box center [747, 462] width 960 height 43
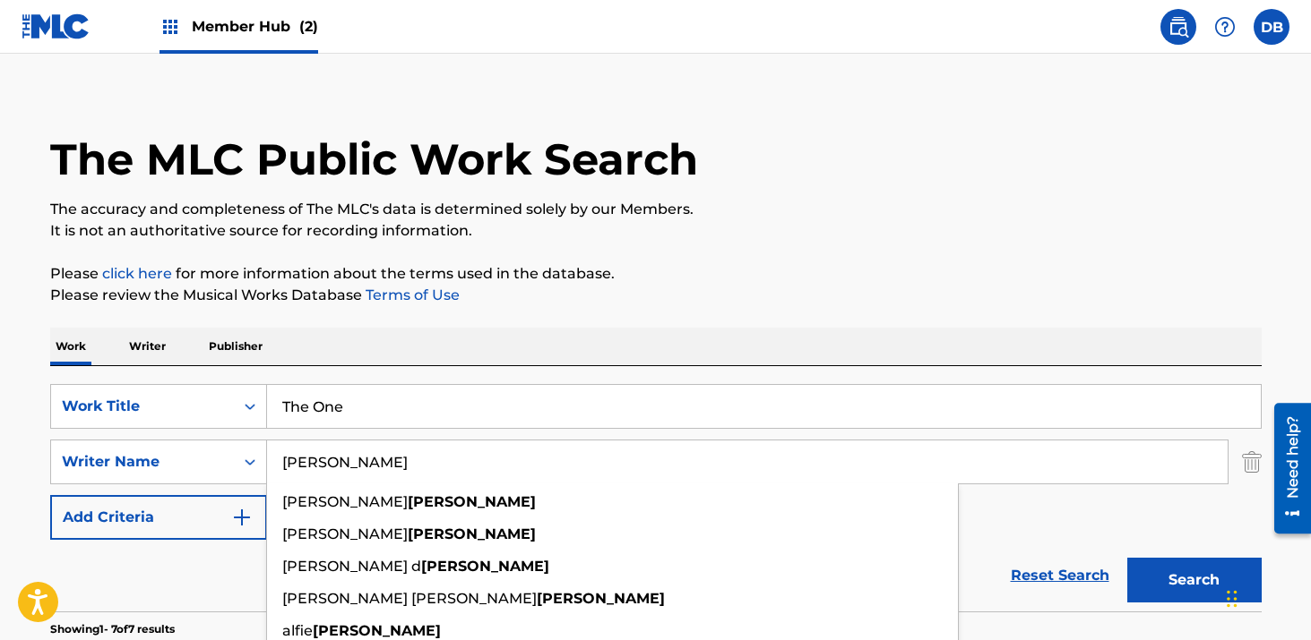
click at [366, 472] on input "[PERSON_NAME]" at bounding box center [747, 462] width 960 height 43
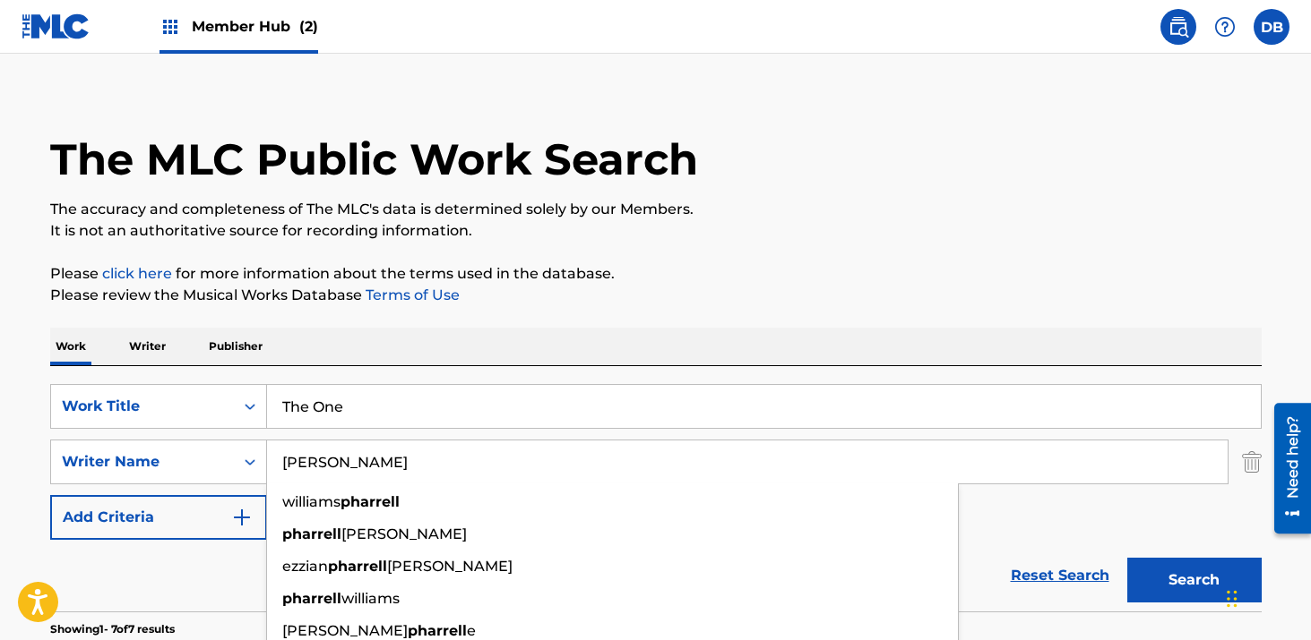
type input "[PERSON_NAME]"
click at [1127, 558] on button "Search" at bounding box center [1194, 580] width 134 height 45
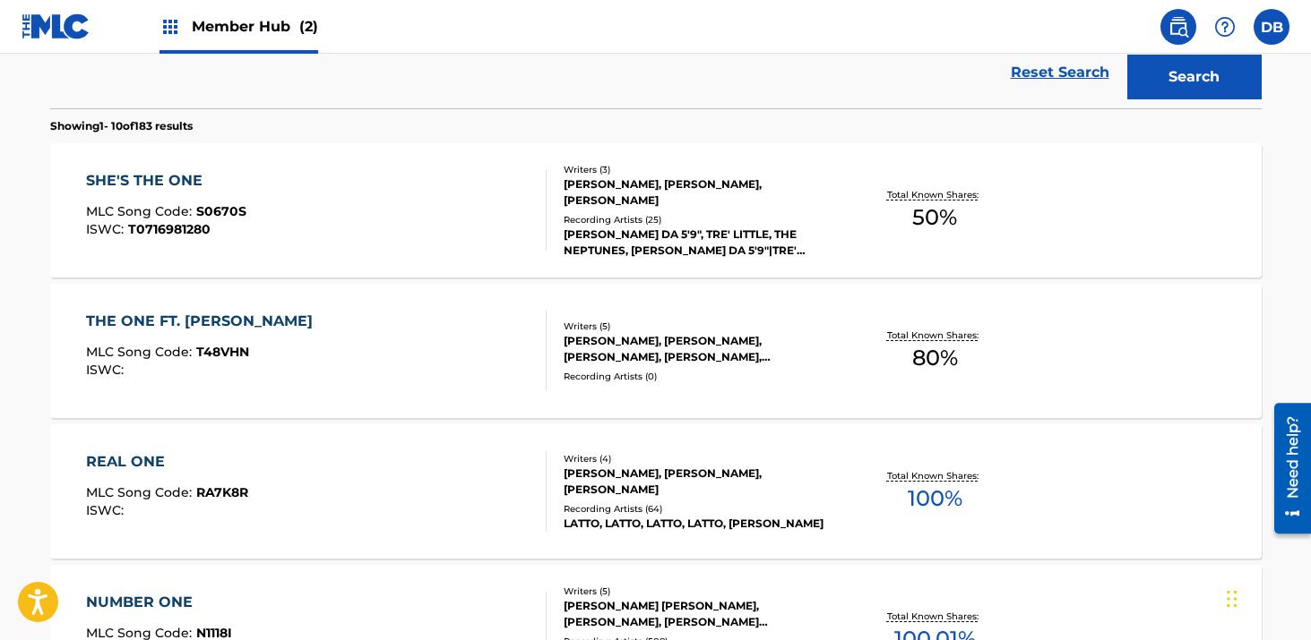
scroll to position [525, 0]
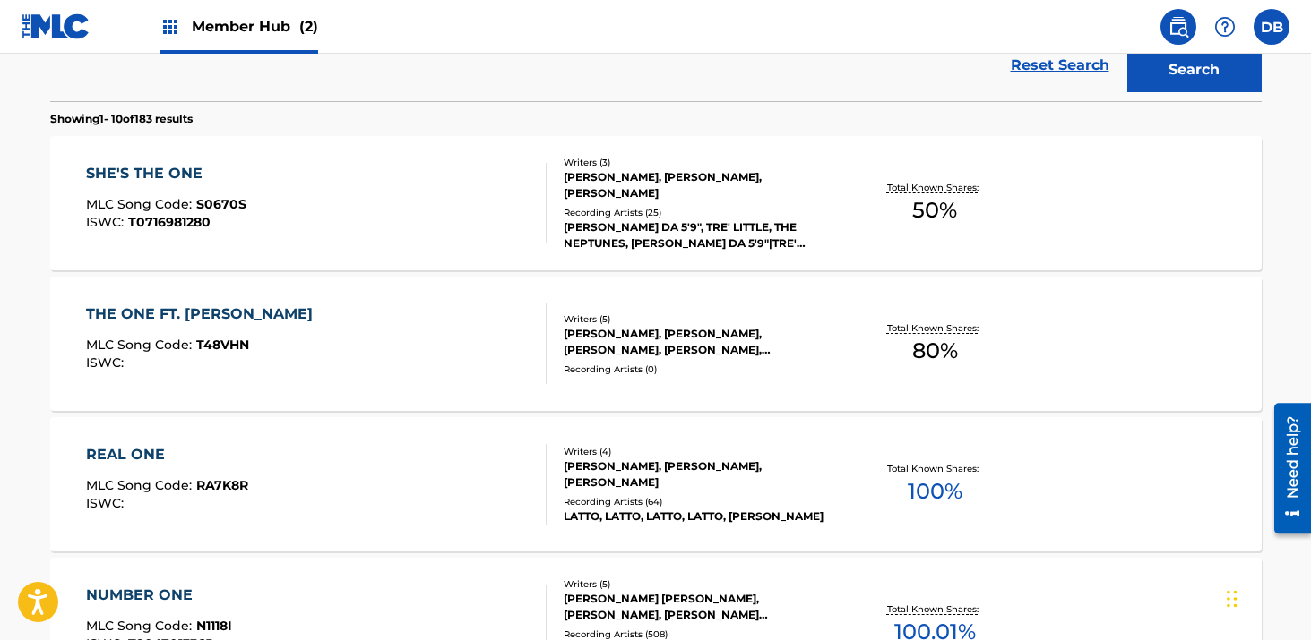
click at [741, 371] on div "Recording Artists ( 0 )" at bounding box center [698, 369] width 271 height 13
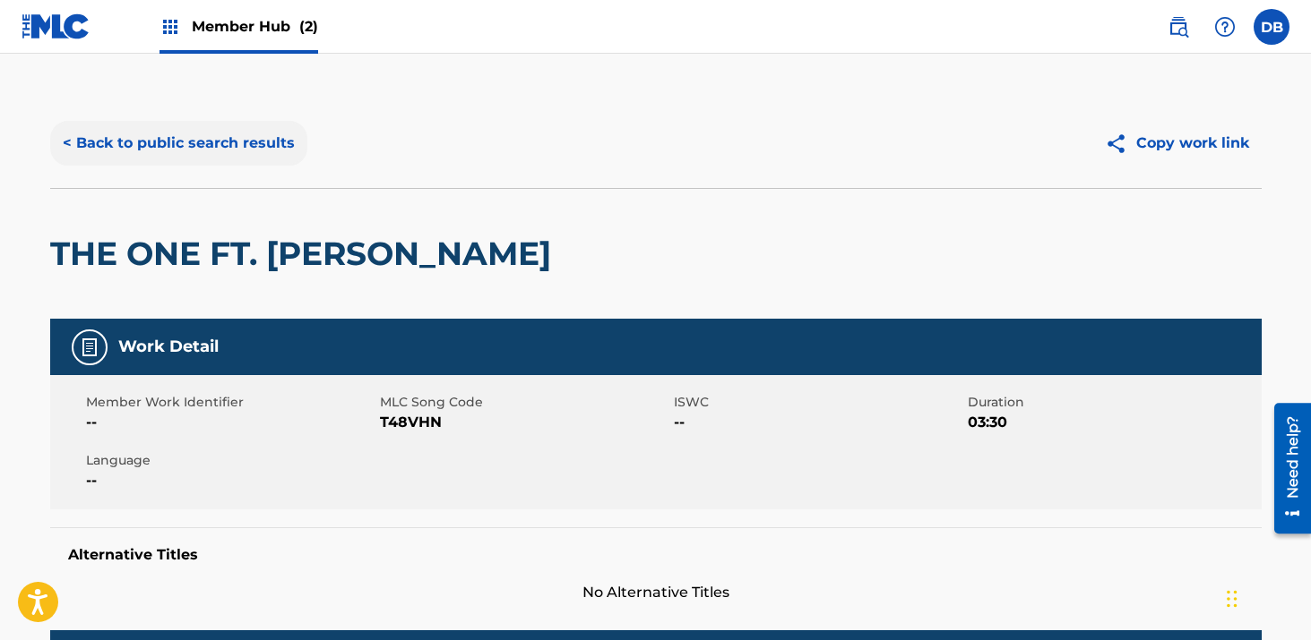
click at [279, 138] on button "< Back to public search results" at bounding box center [178, 143] width 257 height 45
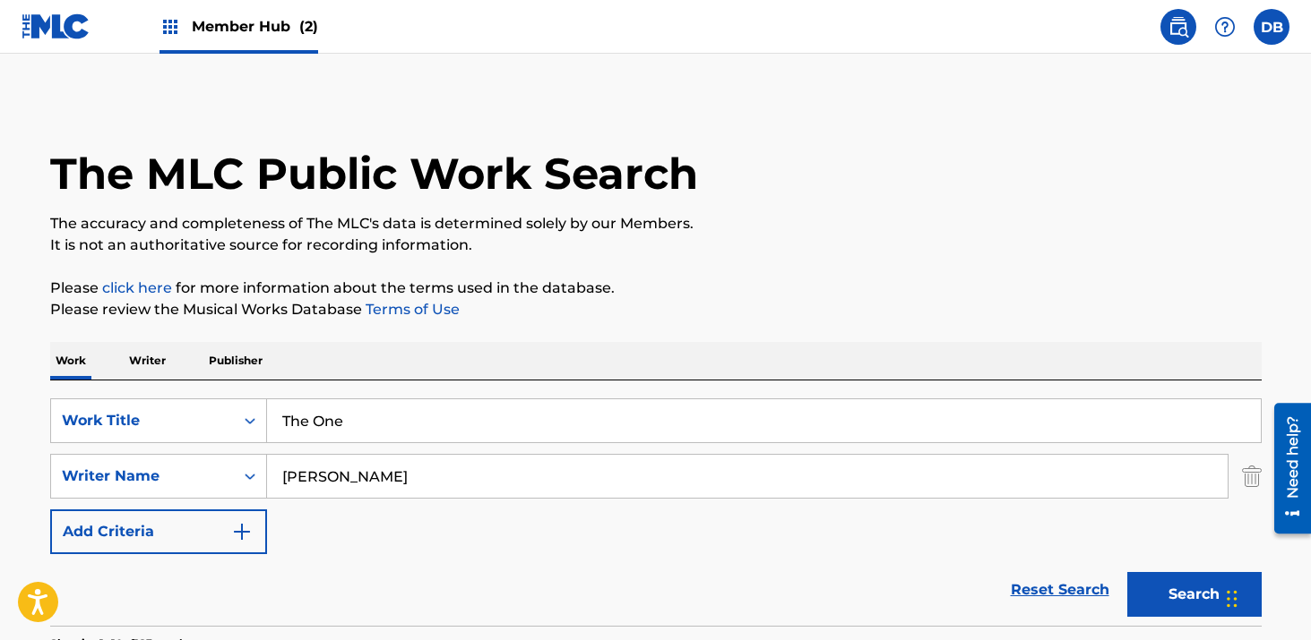
click at [428, 410] on input "The One" at bounding box center [763, 421] width 993 height 43
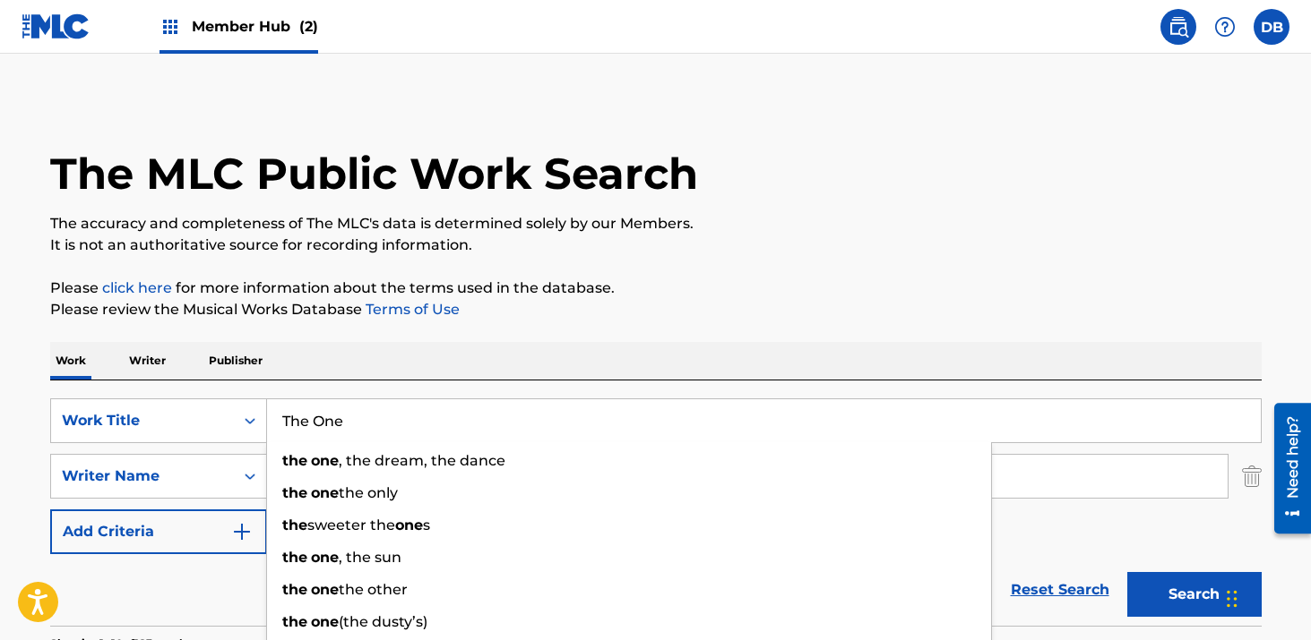
click at [428, 410] on input "The One" at bounding box center [763, 421] width 993 height 43
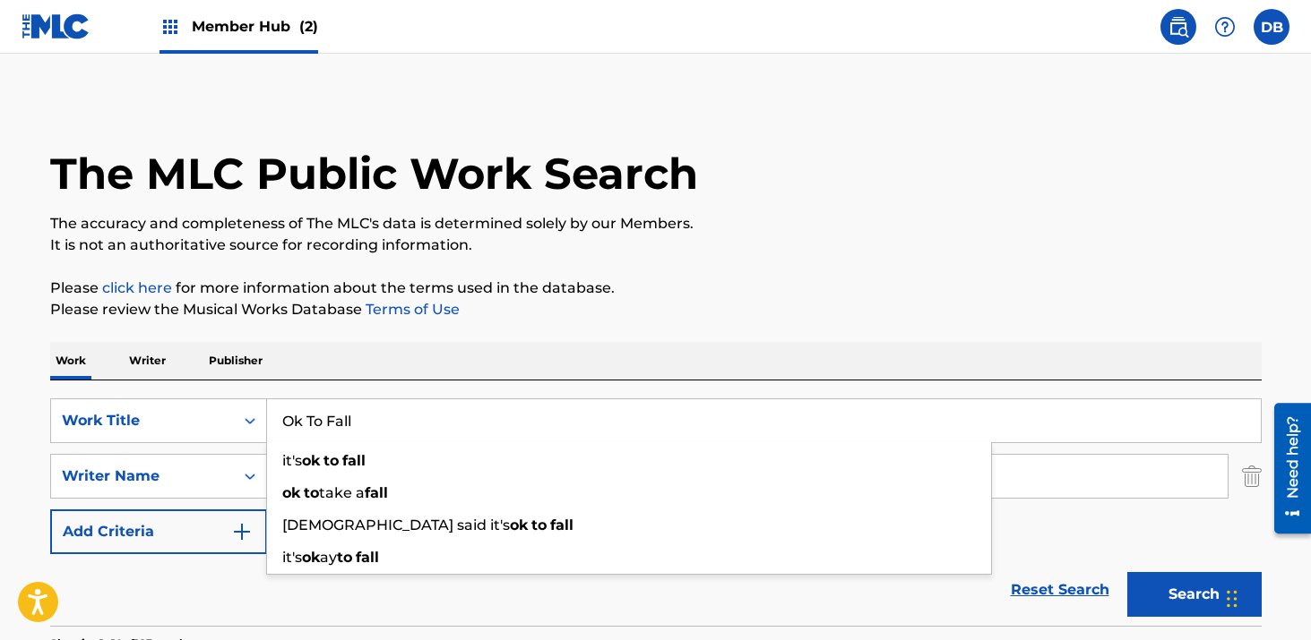
click at [1127, 572] on button "Search" at bounding box center [1194, 594] width 134 height 45
click at [365, 432] on input "Ok To Fall" at bounding box center [763, 421] width 993 height 43
click at [365, 425] on input "Ok To Fall" at bounding box center [763, 421] width 993 height 43
click at [365, 410] on input "Ok To Fall" at bounding box center [763, 421] width 993 height 43
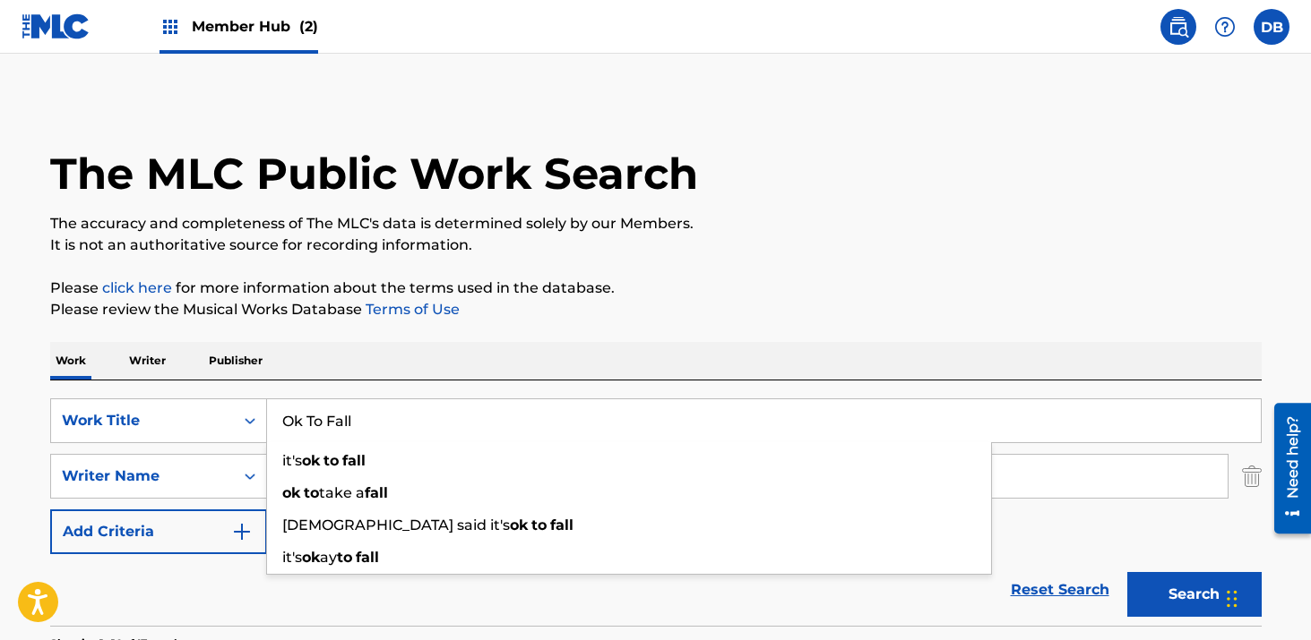
click at [365, 410] on input "Ok To Fall" at bounding box center [763, 421] width 993 height 43
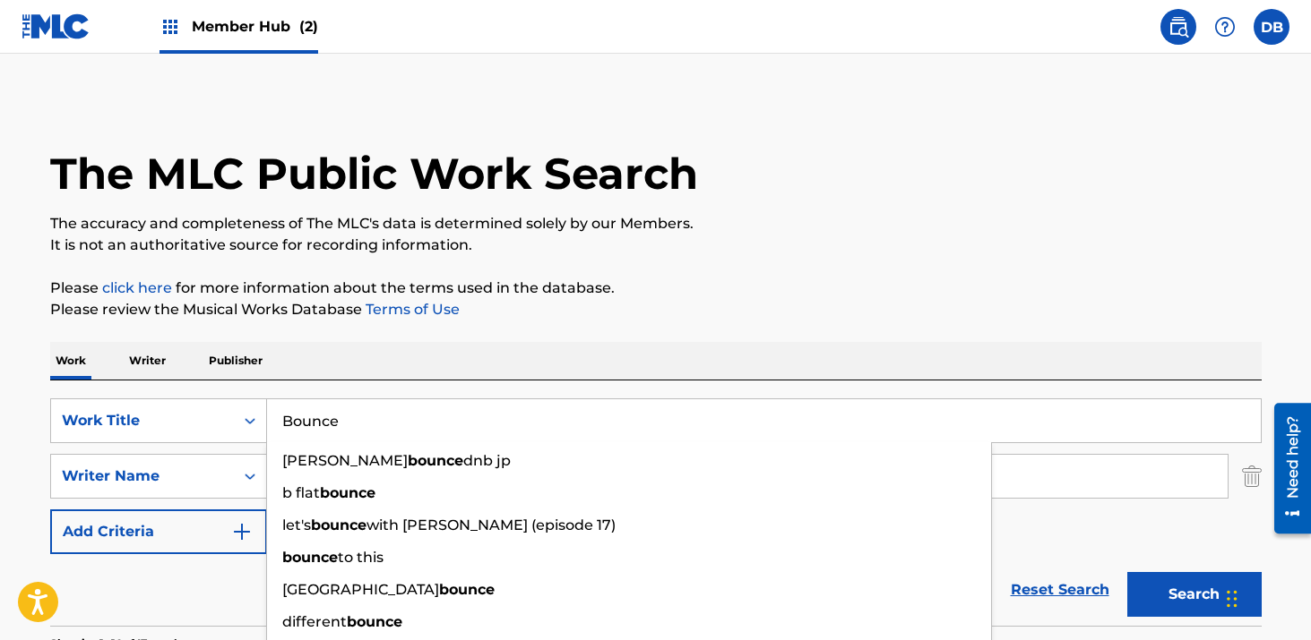
type input "Bounce"
click at [1127, 572] on button "Search" at bounding box center [1194, 594] width 134 height 45
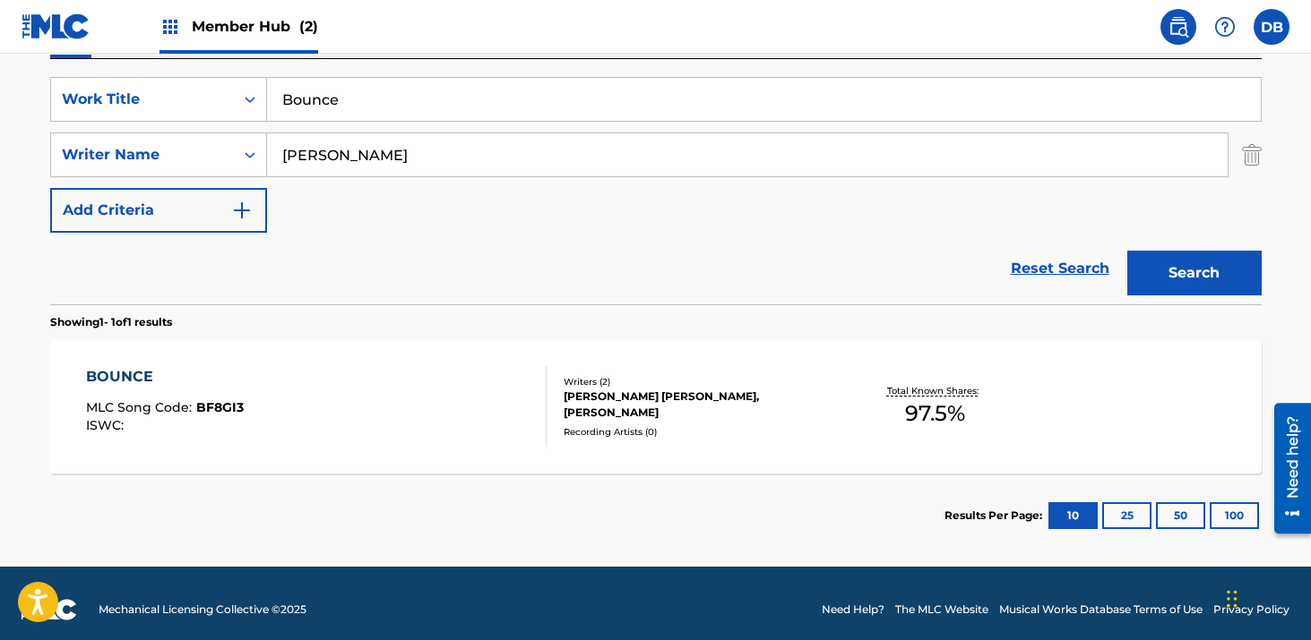
scroll to position [328, 0]
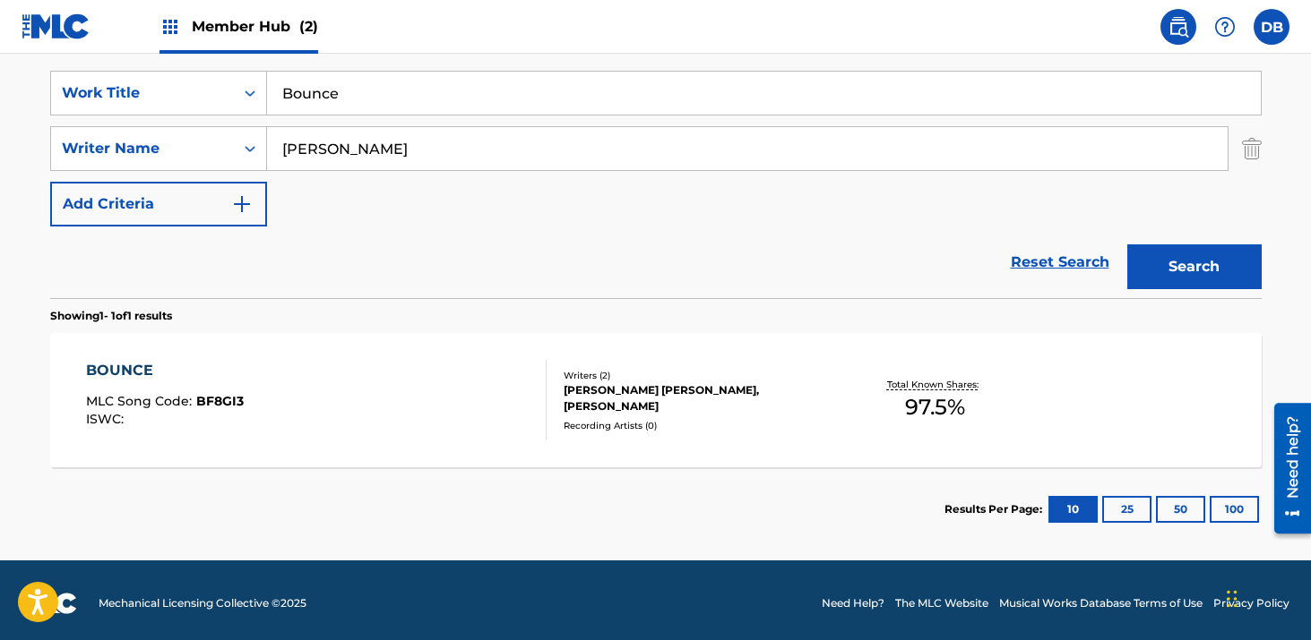
click at [605, 408] on div "[PERSON_NAME] [PERSON_NAME], [PERSON_NAME]" at bounding box center [698, 398] width 271 height 32
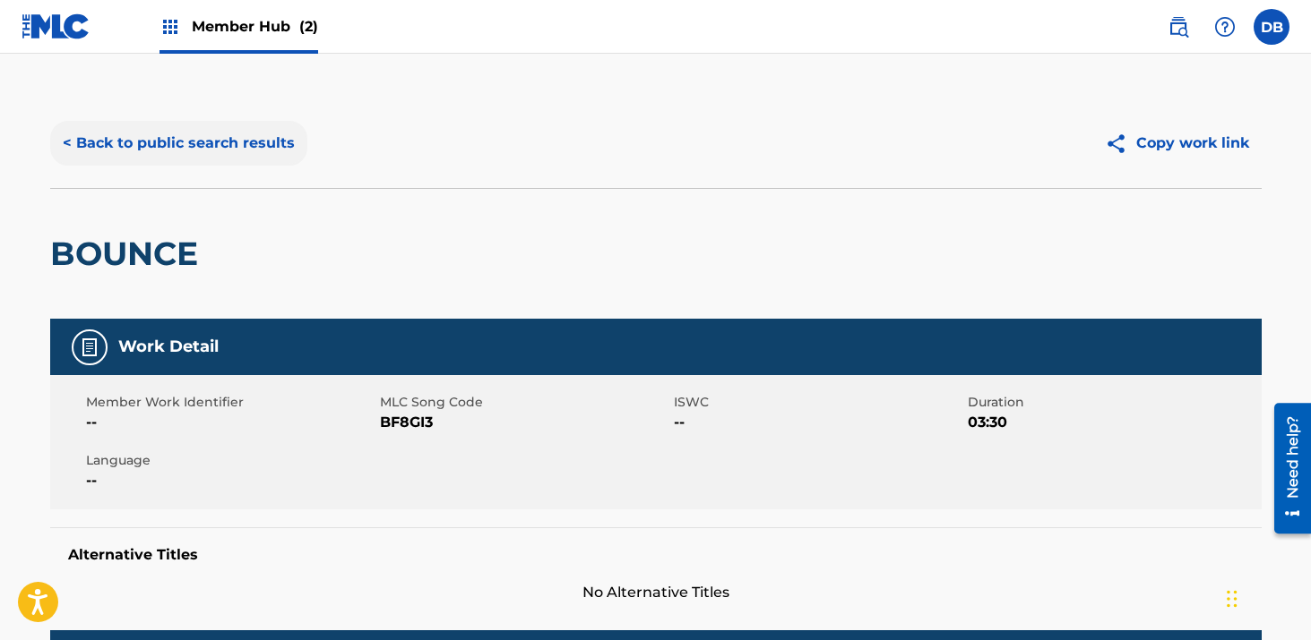
click at [96, 146] on button "< Back to public search results" at bounding box center [178, 143] width 257 height 45
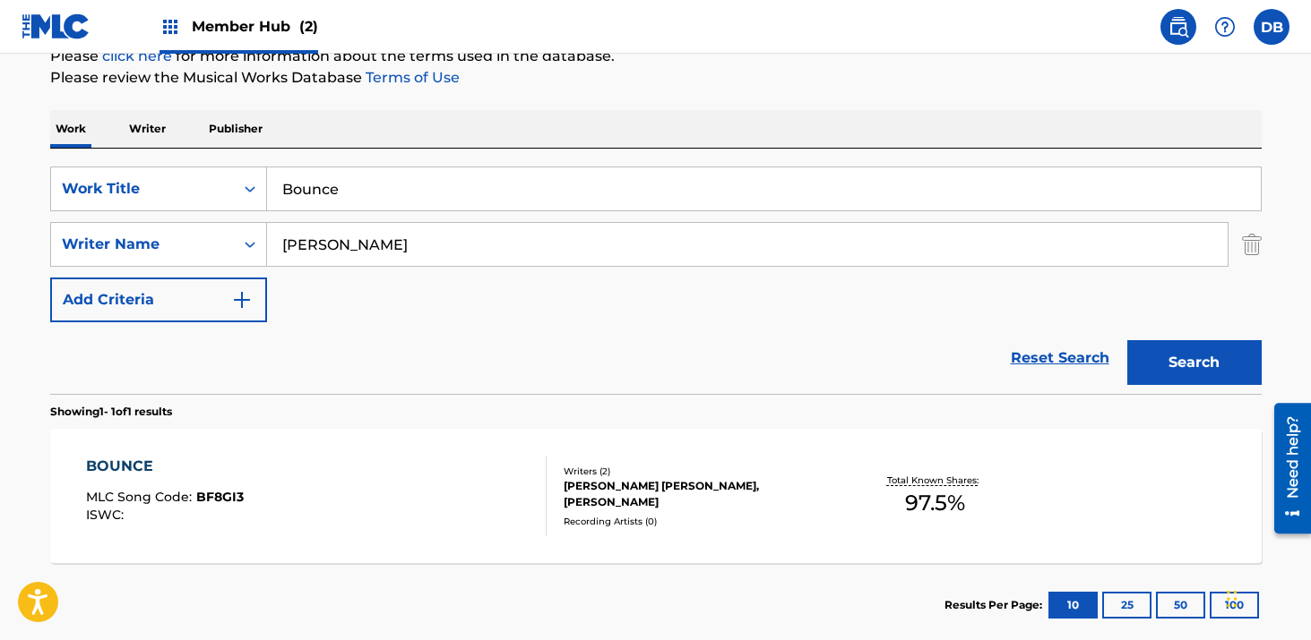
click at [425, 179] on input "Bounce" at bounding box center [763, 189] width 993 height 43
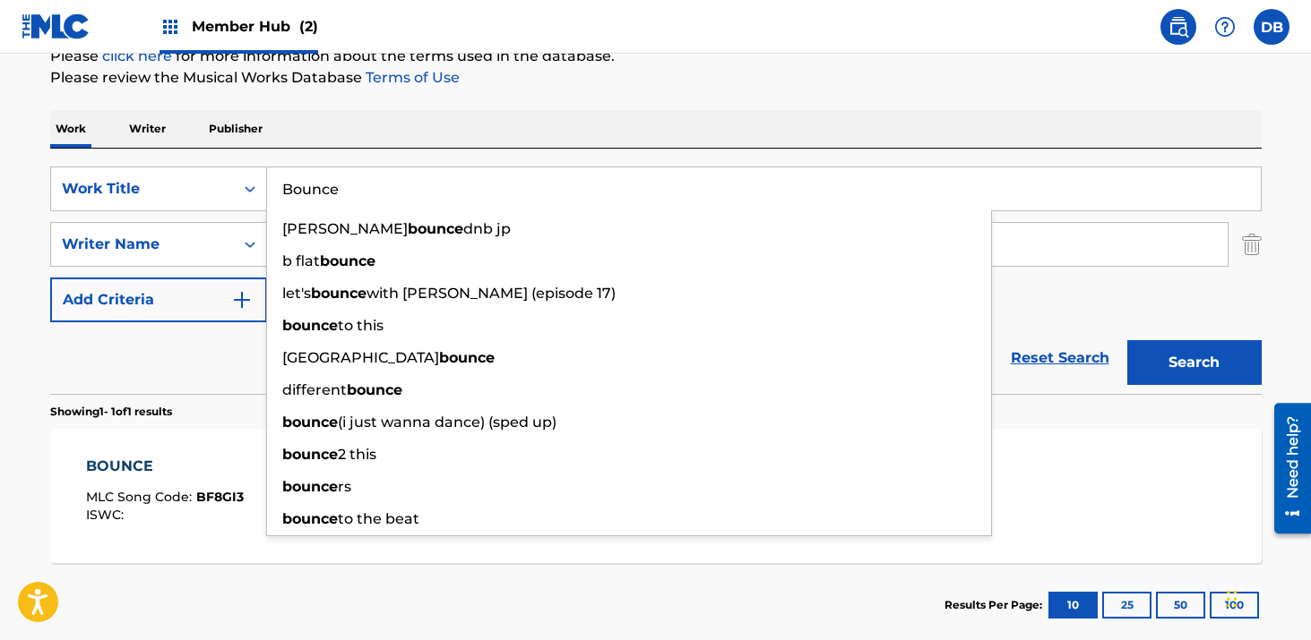
click at [425, 179] on input "Bounce" at bounding box center [763, 189] width 993 height 43
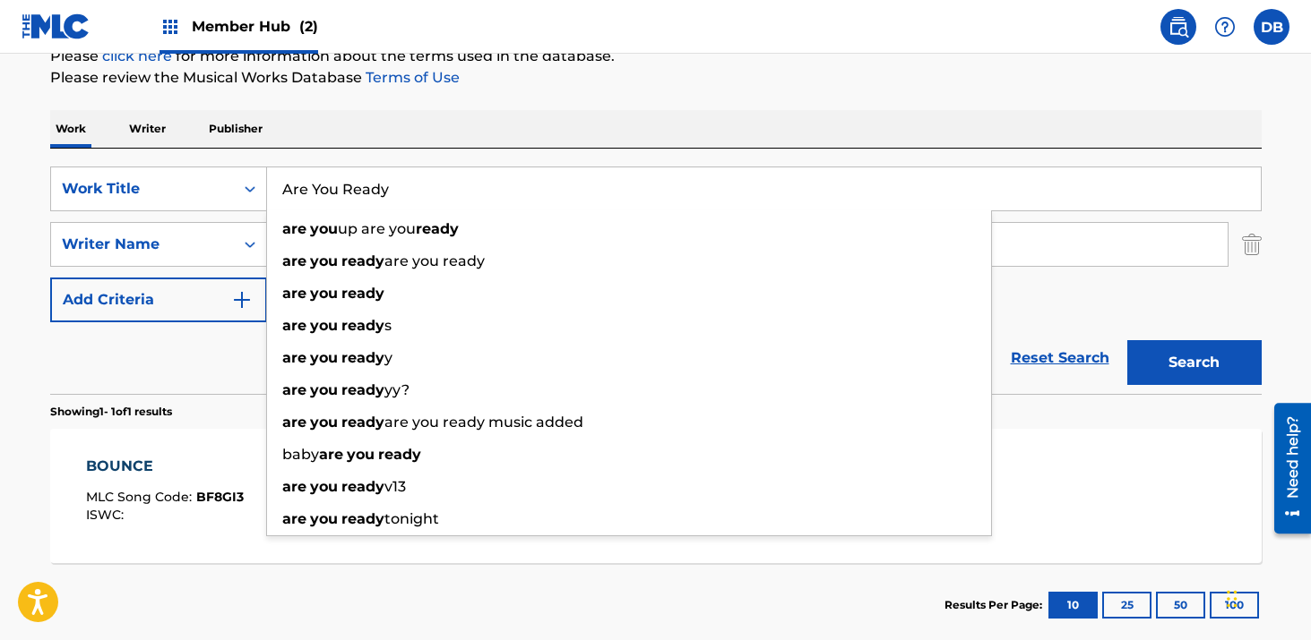
click at [1127, 340] on button "Search" at bounding box center [1194, 362] width 134 height 45
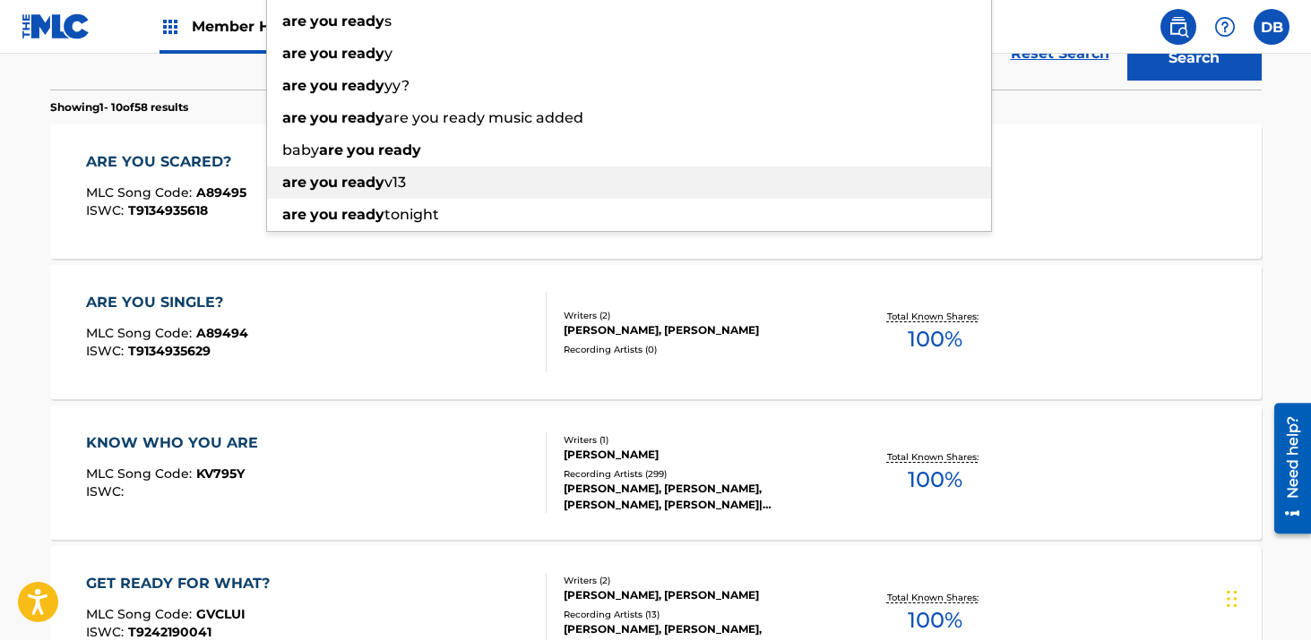
scroll to position [0, 0]
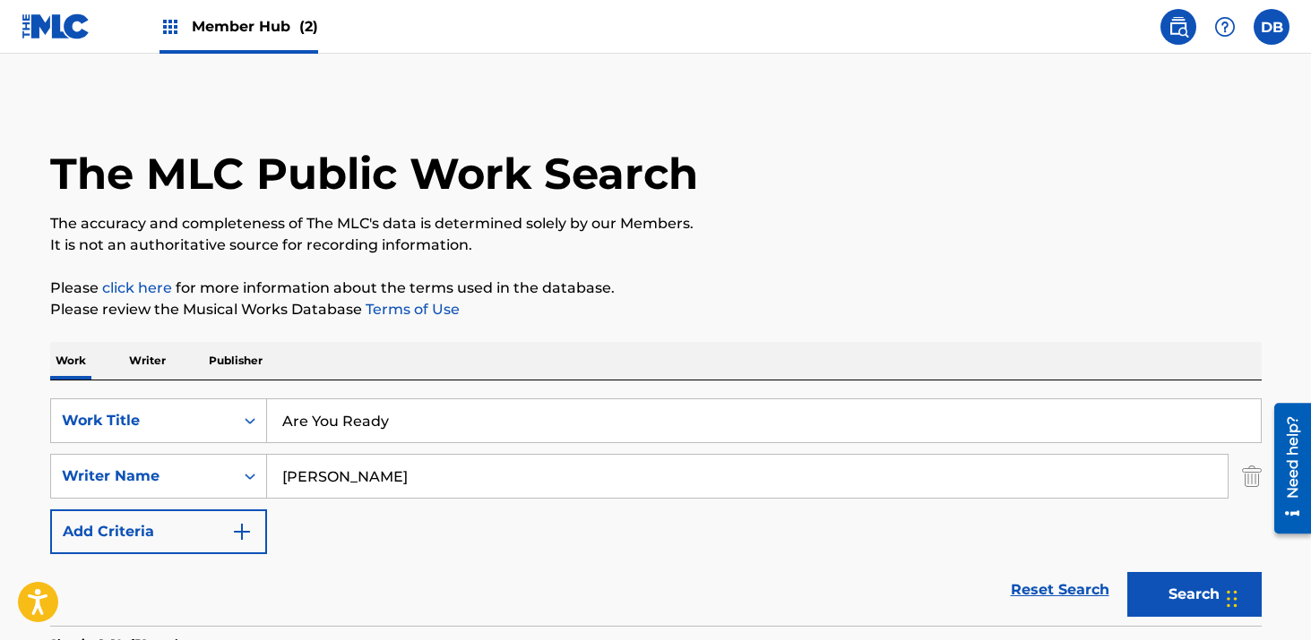
click at [425, 374] on div "Work Writer Publisher" at bounding box center [655, 361] width 1211 height 38
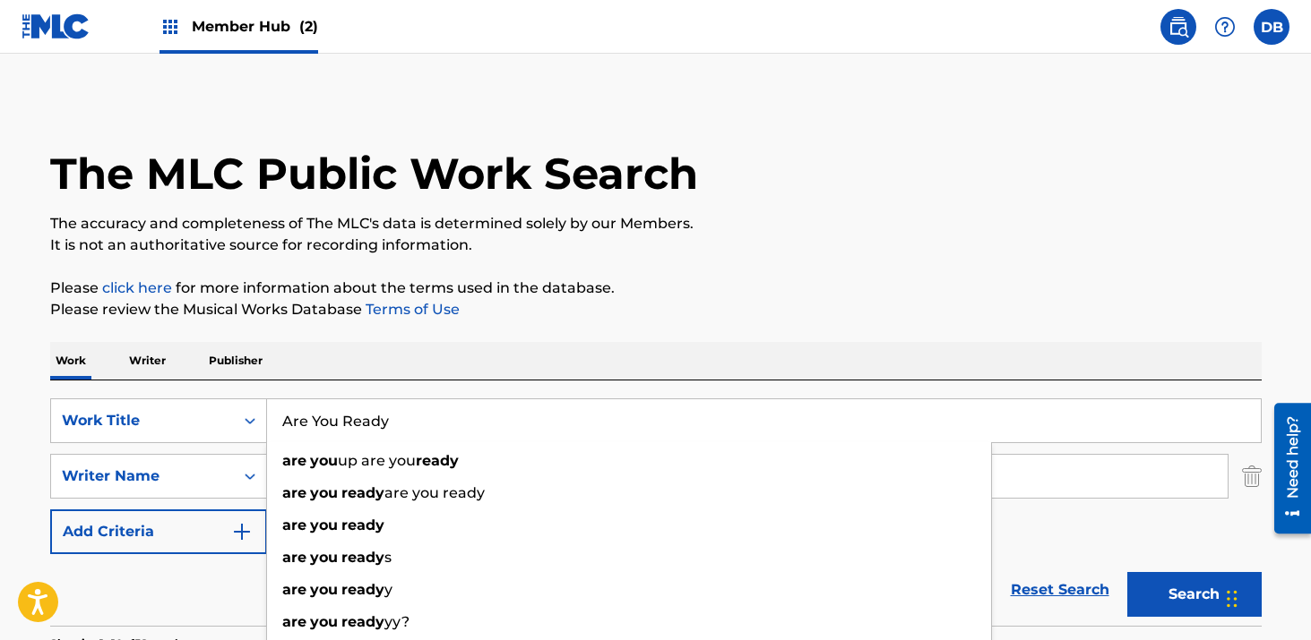
click at [410, 414] on input "Are You Ready" at bounding box center [763, 421] width 993 height 43
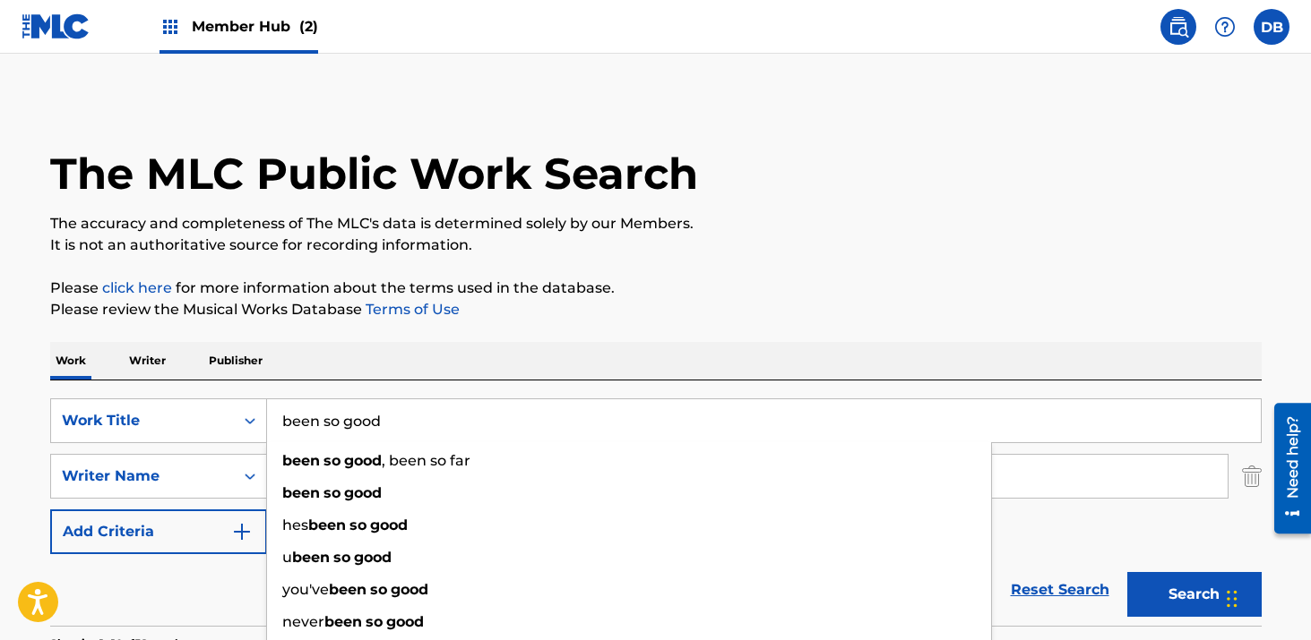
type input "been so good"
click at [543, 348] on div "Work Writer Publisher" at bounding box center [655, 361] width 1211 height 38
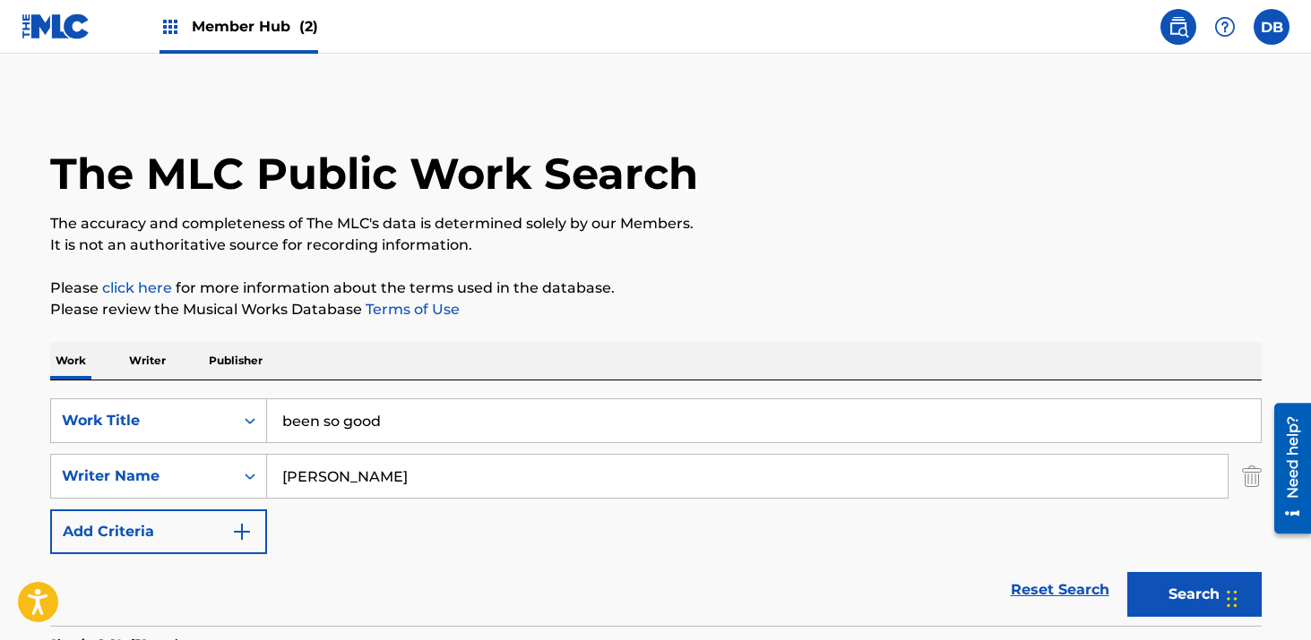
click at [405, 478] on input "[PERSON_NAME]" at bounding box center [747, 476] width 960 height 43
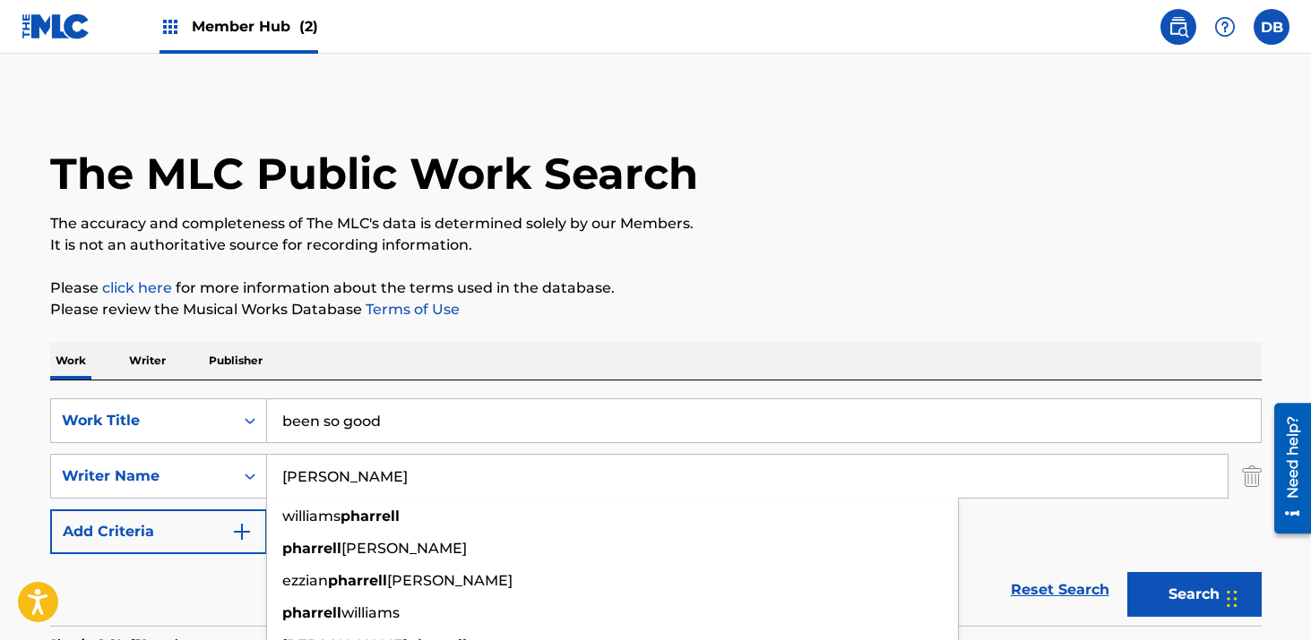
click at [405, 478] on input "[PERSON_NAME]" at bounding box center [747, 476] width 960 height 43
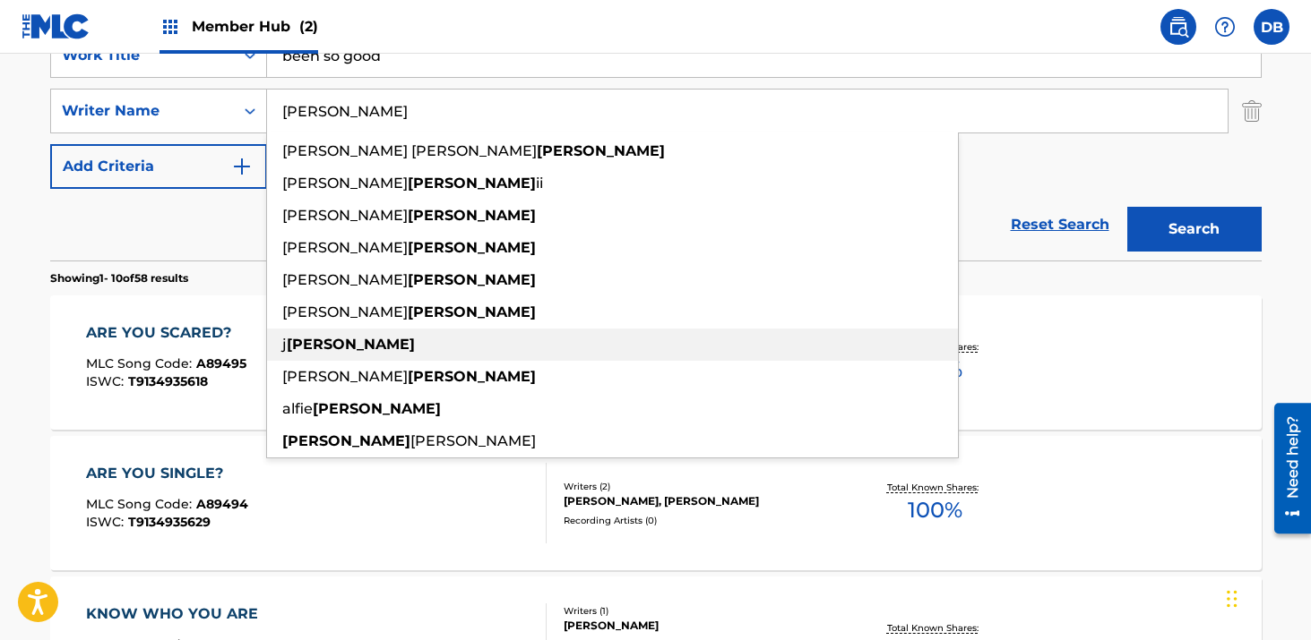
scroll to position [368, 0]
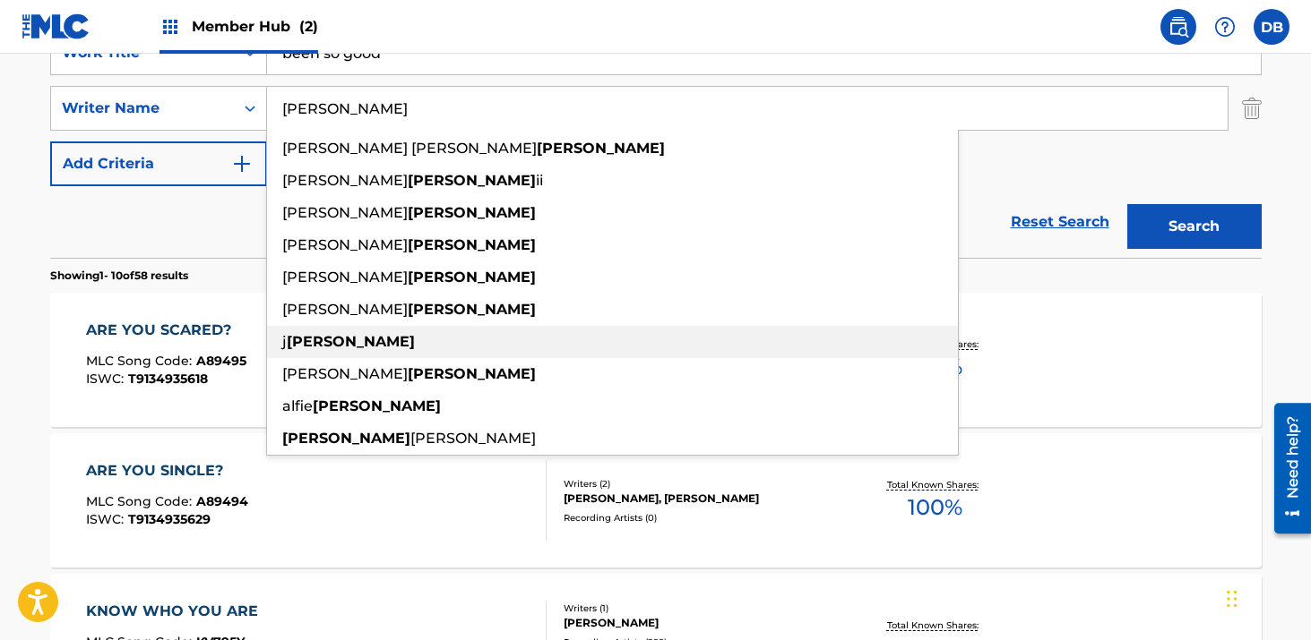
click at [846, 326] on div "j [PERSON_NAME]" at bounding box center [612, 342] width 691 height 32
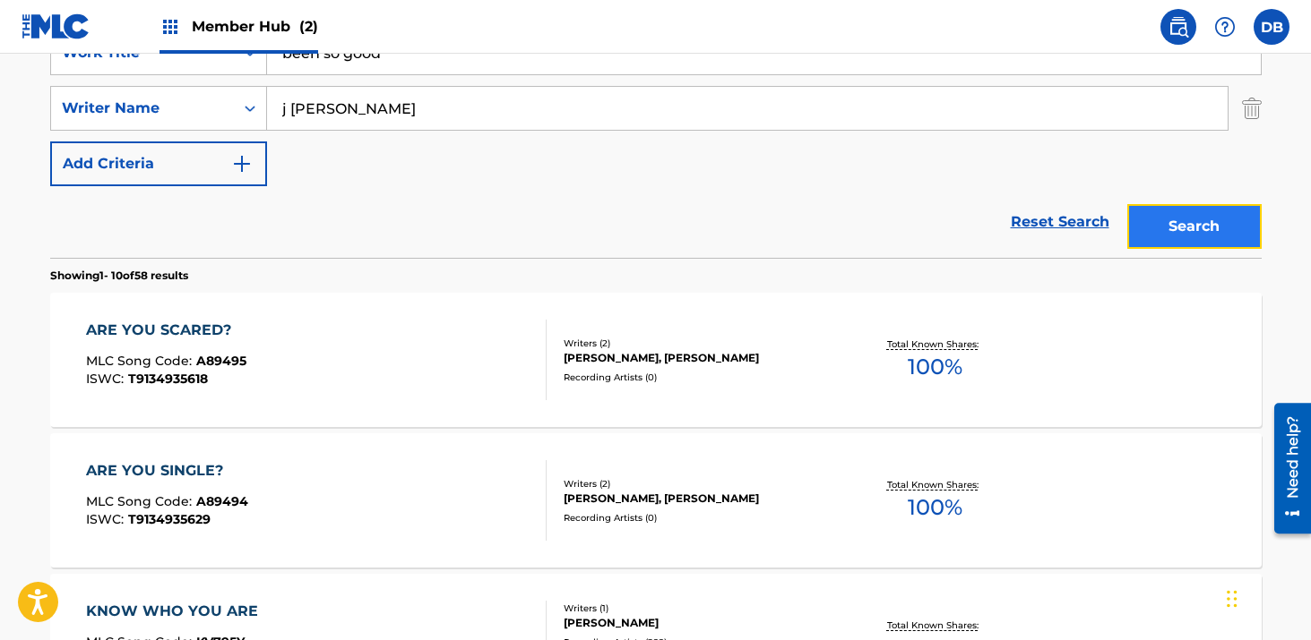
click at [1212, 232] on button "Search" at bounding box center [1194, 226] width 134 height 45
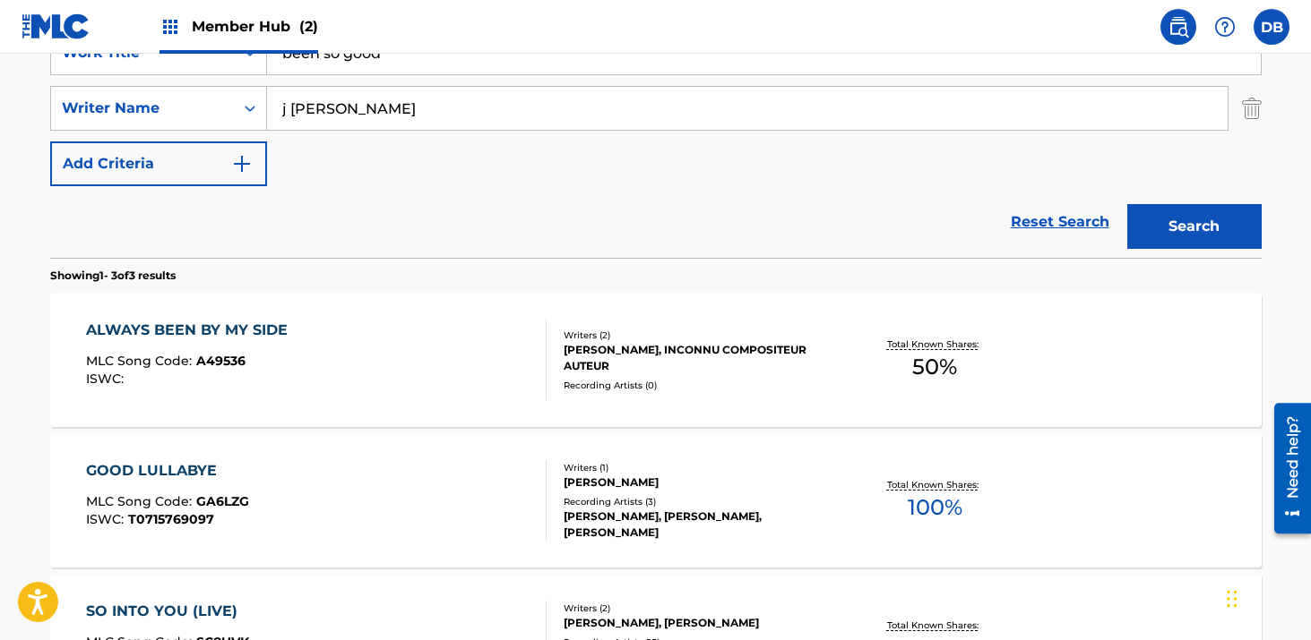
click at [289, 111] on input "j [PERSON_NAME]" at bounding box center [747, 108] width 960 height 43
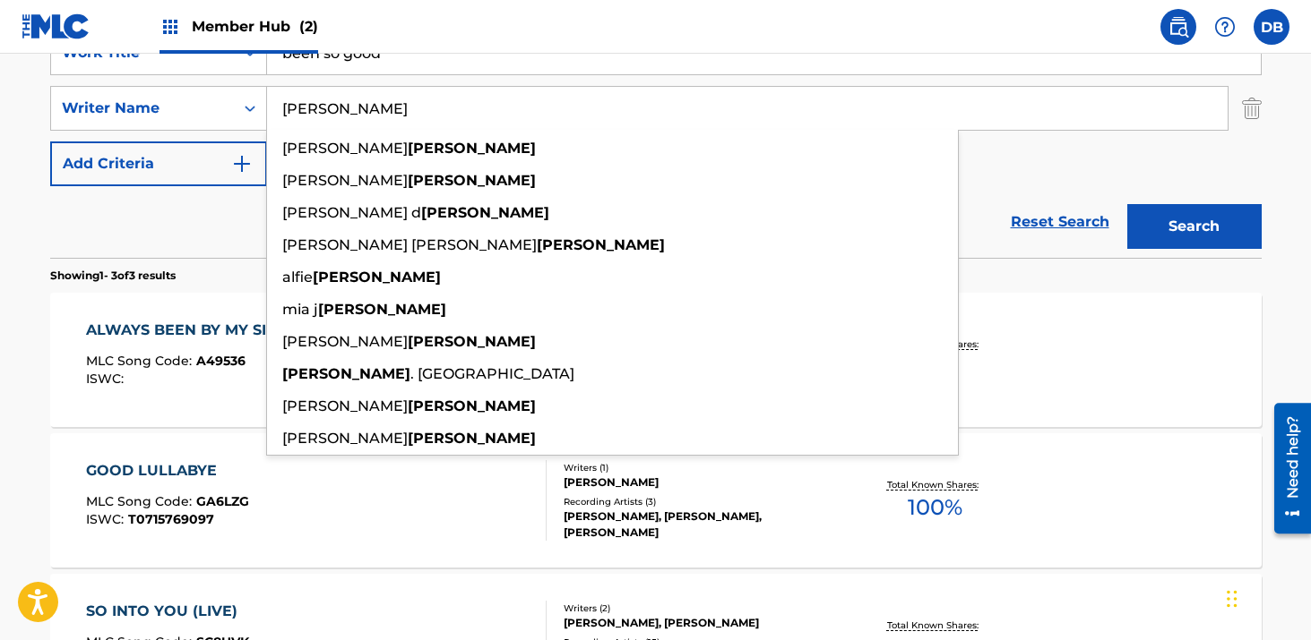
type input "[PERSON_NAME]"
click at [1127, 204] on button "Search" at bounding box center [1194, 226] width 134 height 45
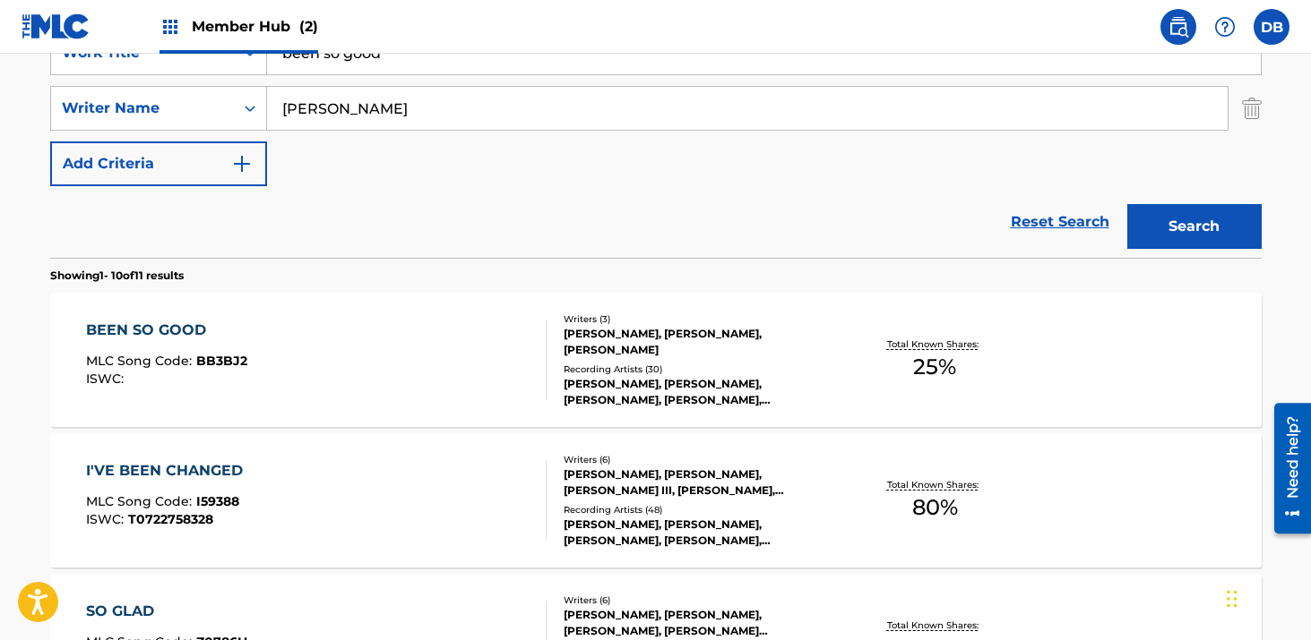
click at [670, 383] on div "[PERSON_NAME], [PERSON_NAME], [PERSON_NAME], [PERSON_NAME], [PERSON_NAME]" at bounding box center [698, 392] width 271 height 32
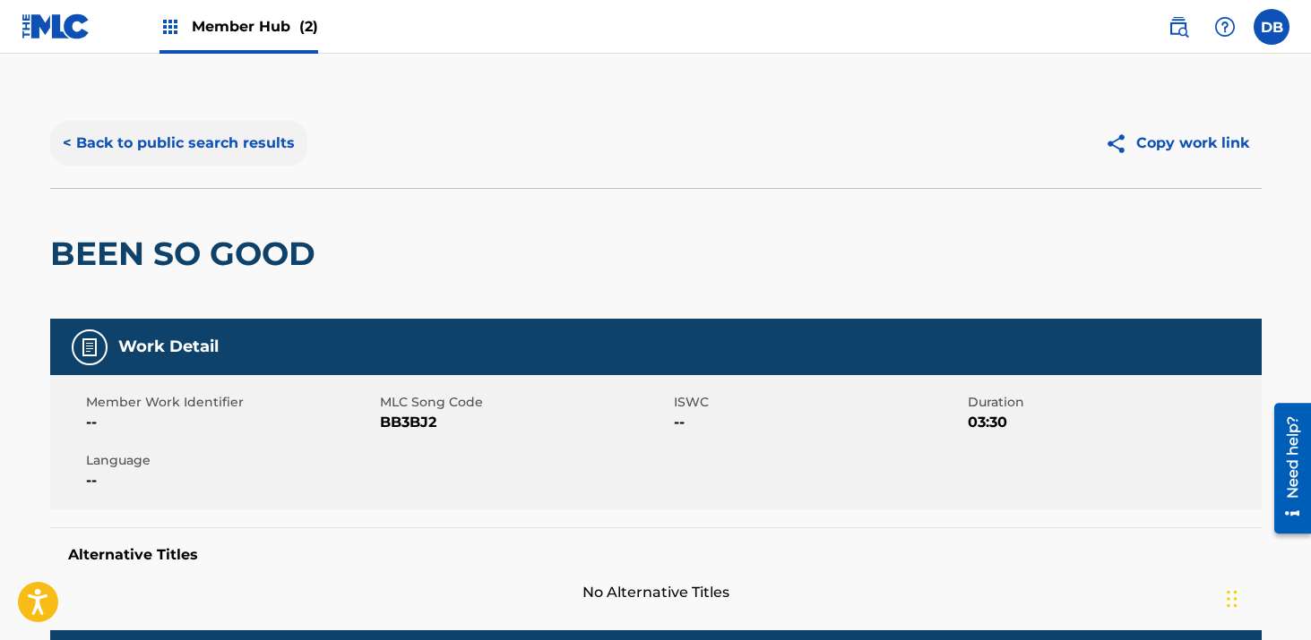
click at [112, 149] on button "< Back to public search results" at bounding box center [178, 143] width 257 height 45
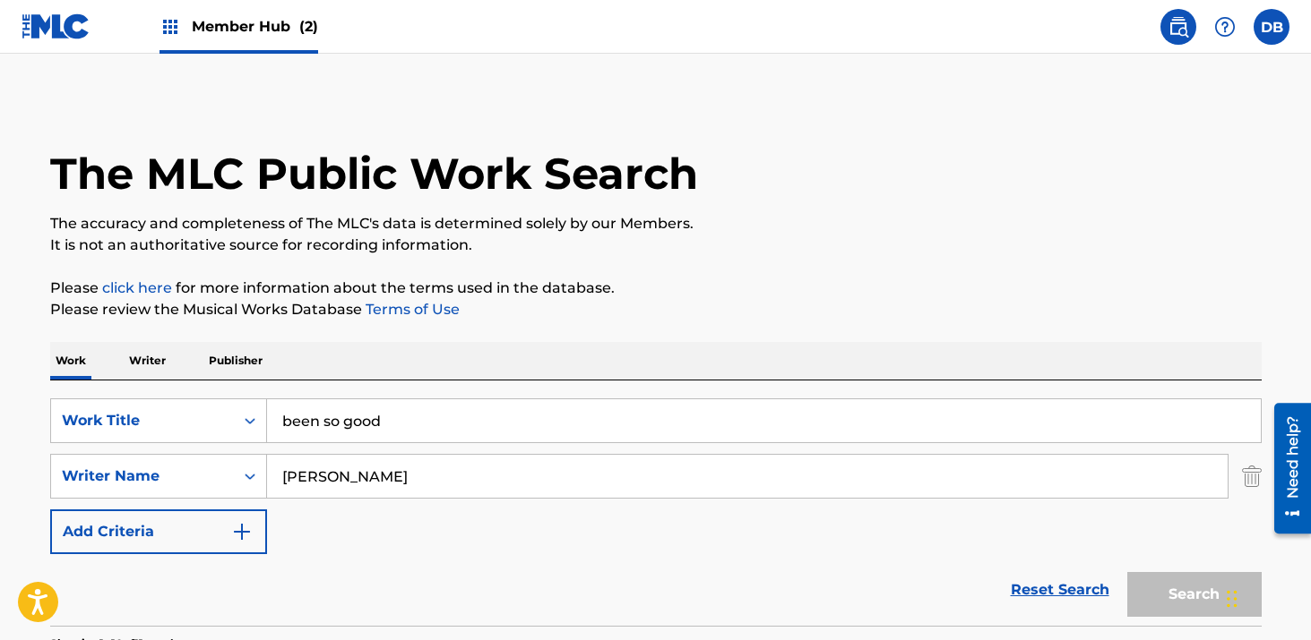
scroll to position [368, 0]
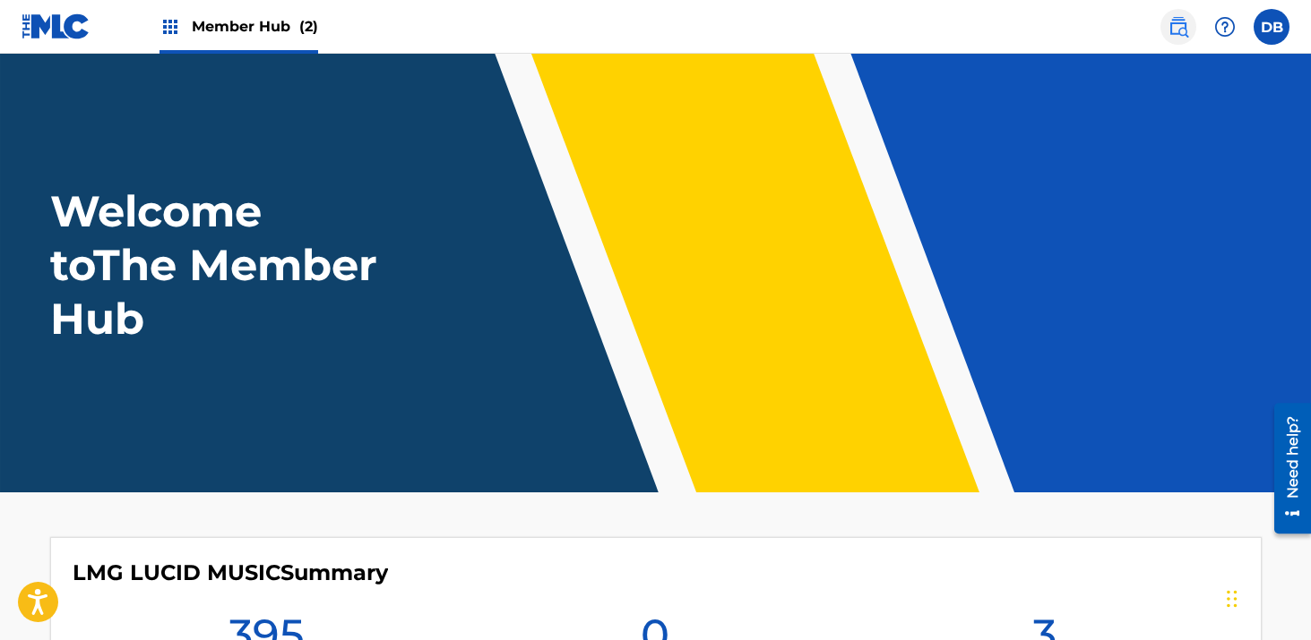
click at [1183, 29] on img at bounding box center [1177, 26] width 21 height 21
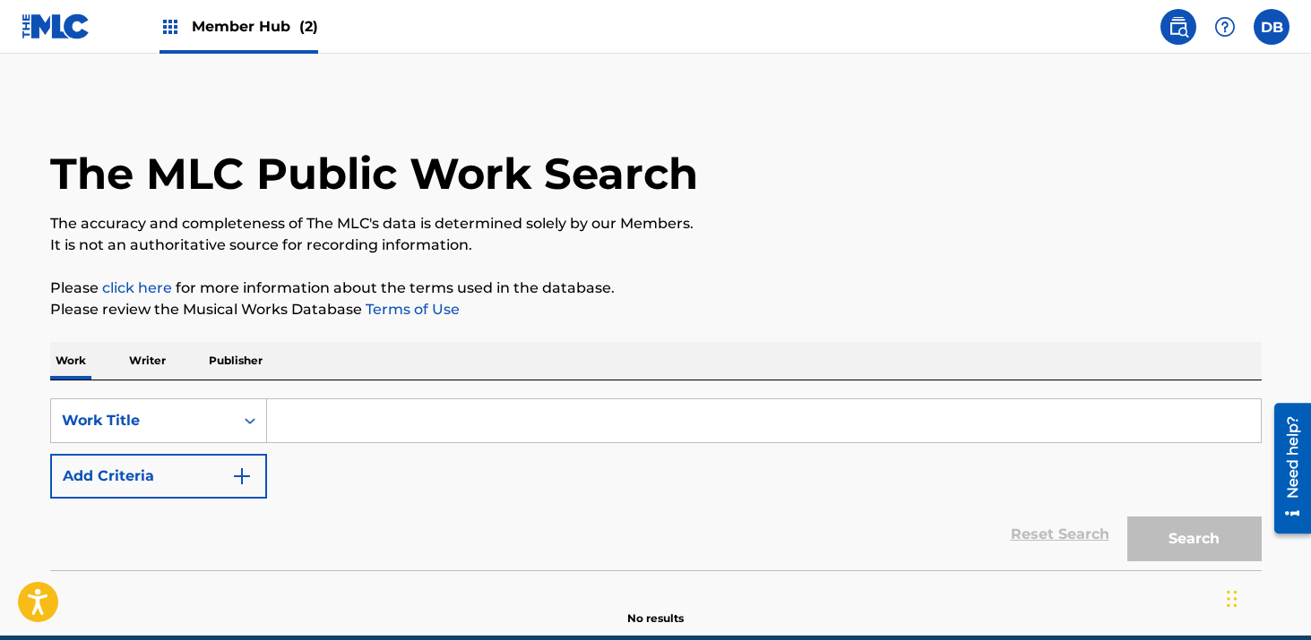
click at [431, 414] on input "Search Form" at bounding box center [763, 421] width 993 height 43
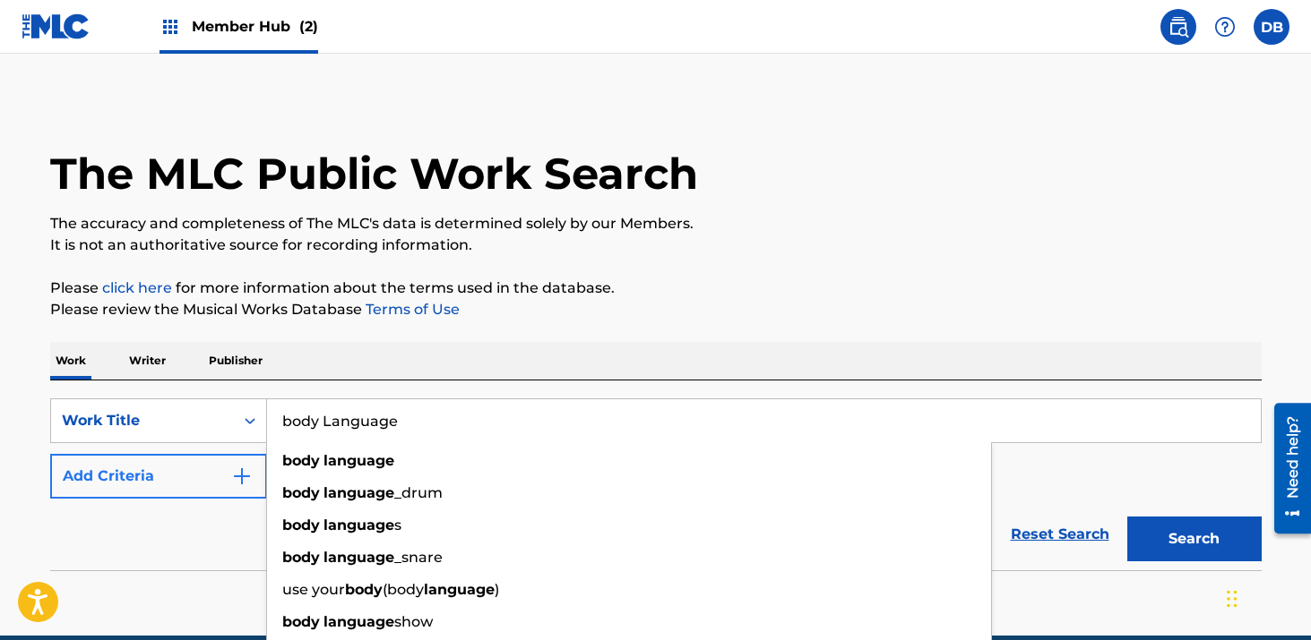
type input "body Language"
click at [192, 484] on button "Add Criteria" at bounding box center [158, 476] width 217 height 45
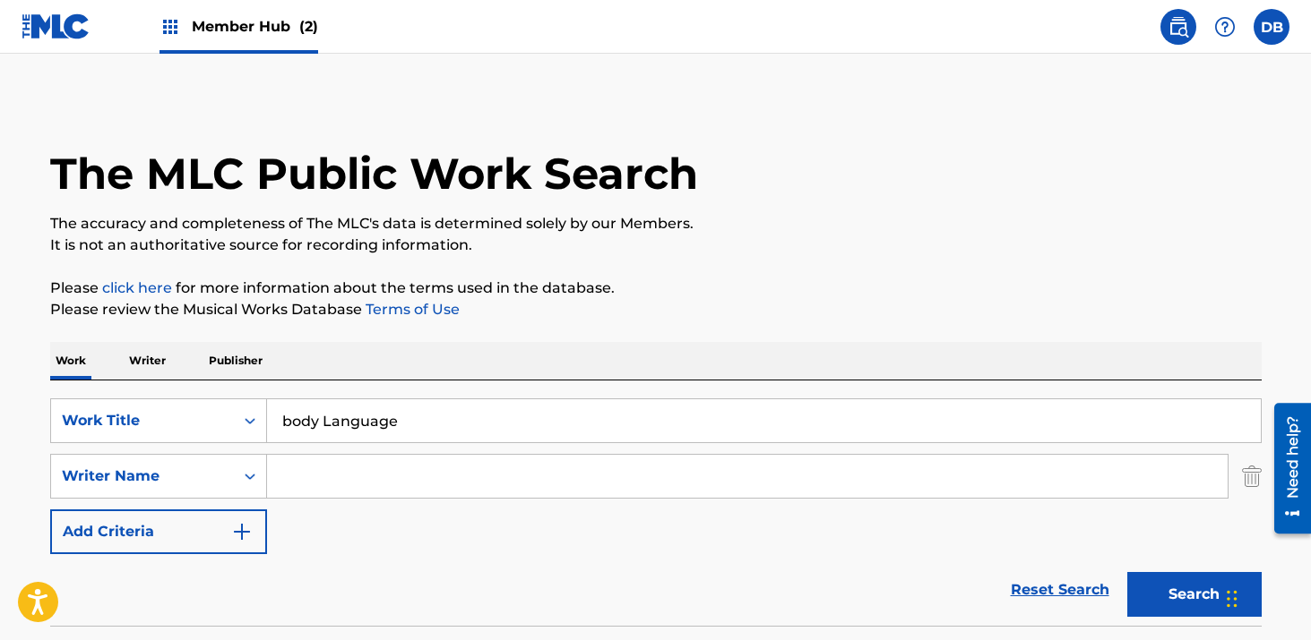
click at [312, 468] on input "Search Form" at bounding box center [747, 476] width 960 height 43
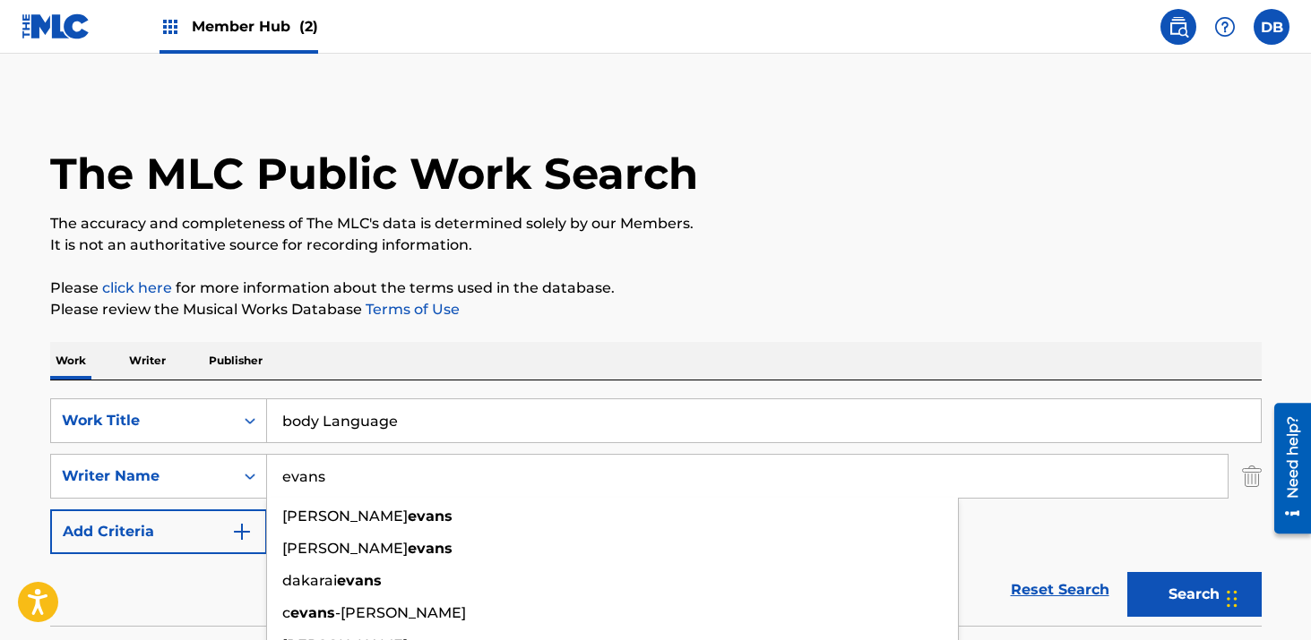
type input "evans"
click at [1127, 572] on button "Search" at bounding box center [1194, 594] width 134 height 45
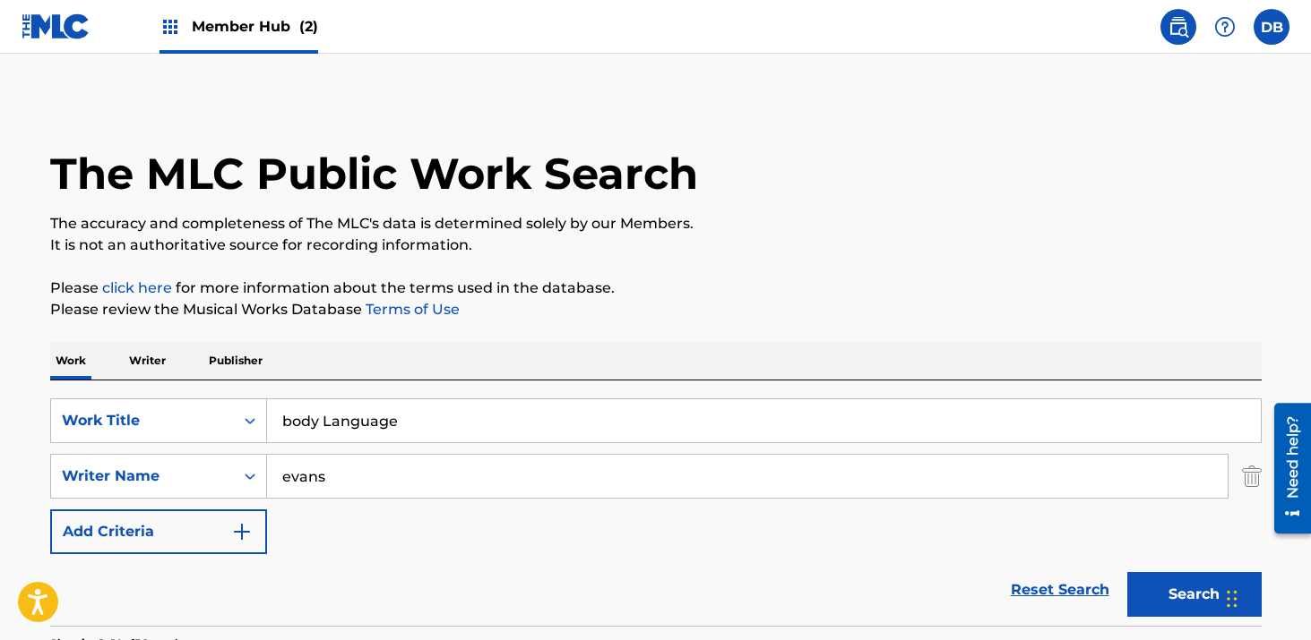
click at [387, 480] on input "evans" at bounding box center [747, 476] width 960 height 43
